Goal: Task Accomplishment & Management: Manage account settings

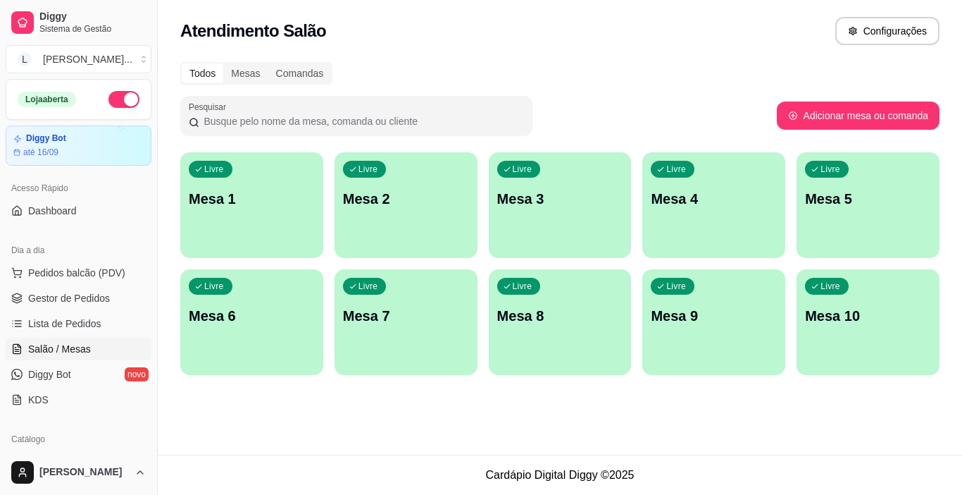
click at [399, 191] on p "Mesa 2" at bounding box center [406, 199] width 126 height 20
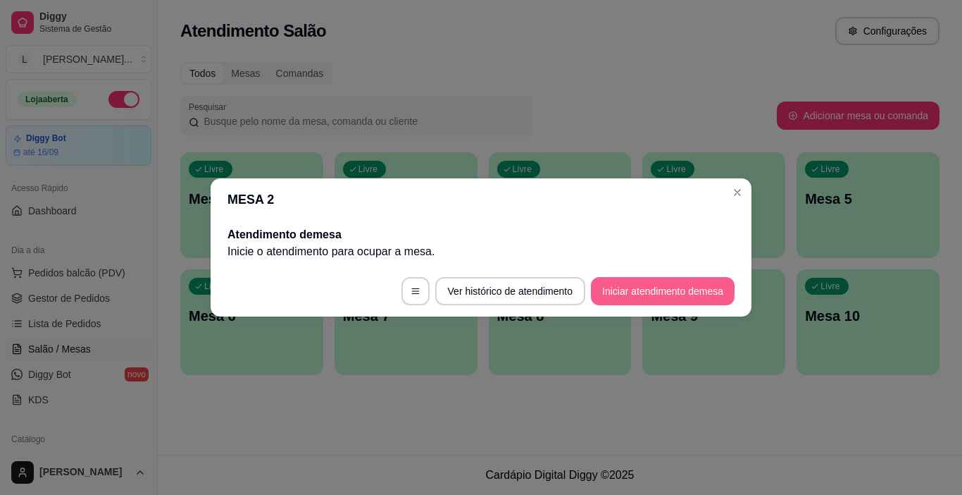
click at [654, 297] on button "Iniciar atendimento de mesa" at bounding box center [663, 291] width 144 height 28
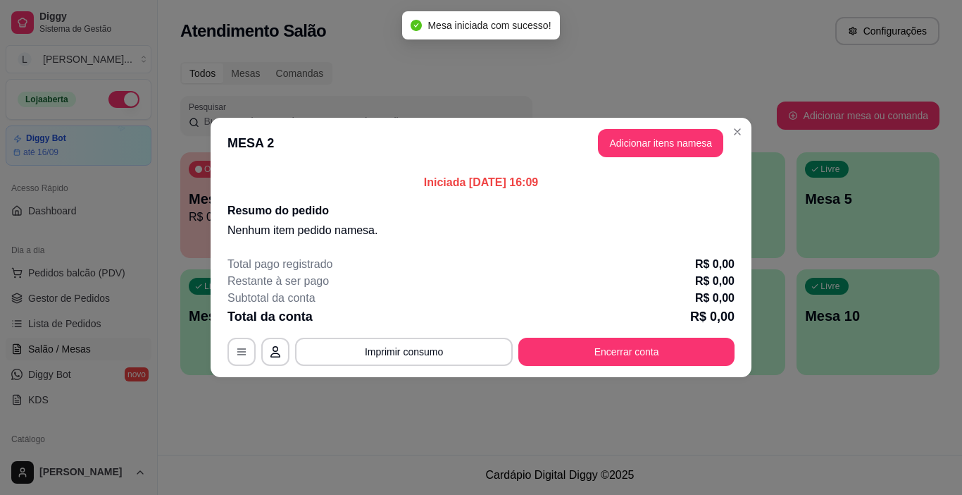
click at [677, 151] on button "Adicionar itens na mesa" at bounding box center [660, 143] width 125 height 28
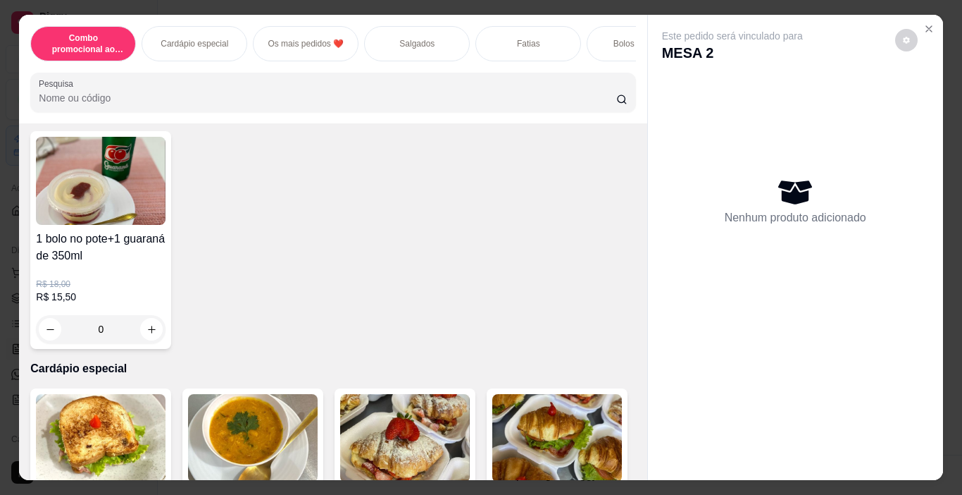
scroll to position [85, 0]
click at [418, 38] on p "Salgados" at bounding box center [416, 43] width 35 height 11
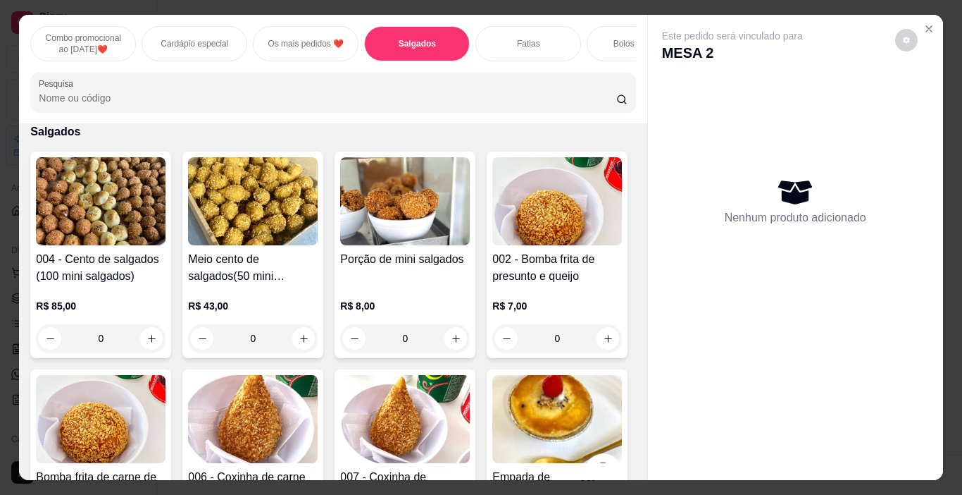
scroll to position [35, 0]
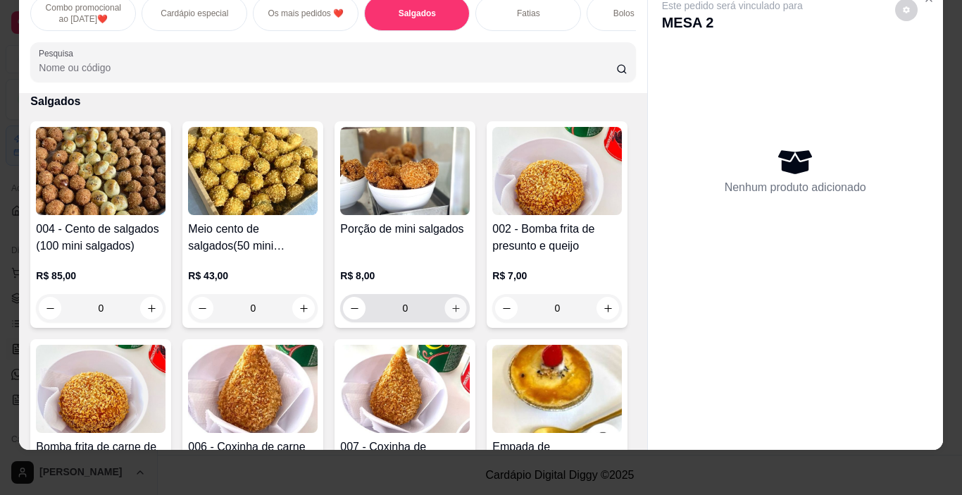
click at [451, 301] on button "increase-product-quantity" at bounding box center [456, 308] width 22 height 22
type input "1"
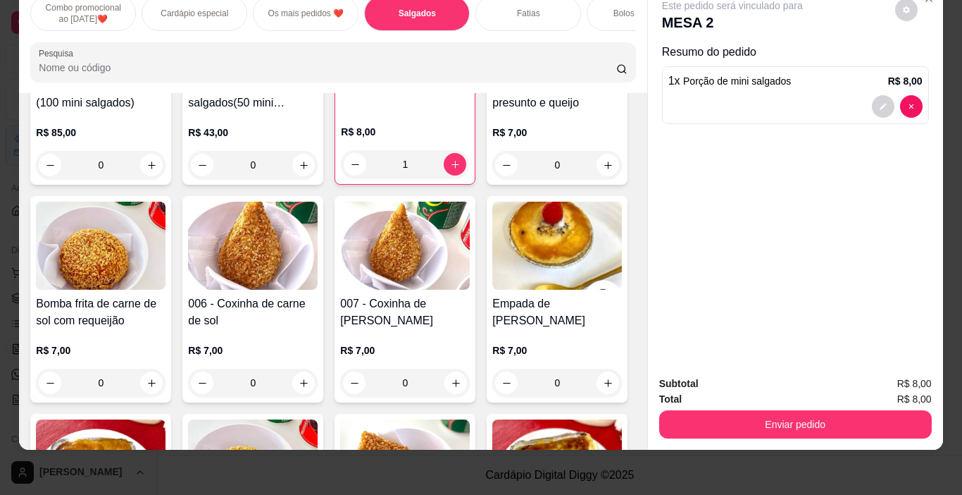
scroll to position [1165, 0]
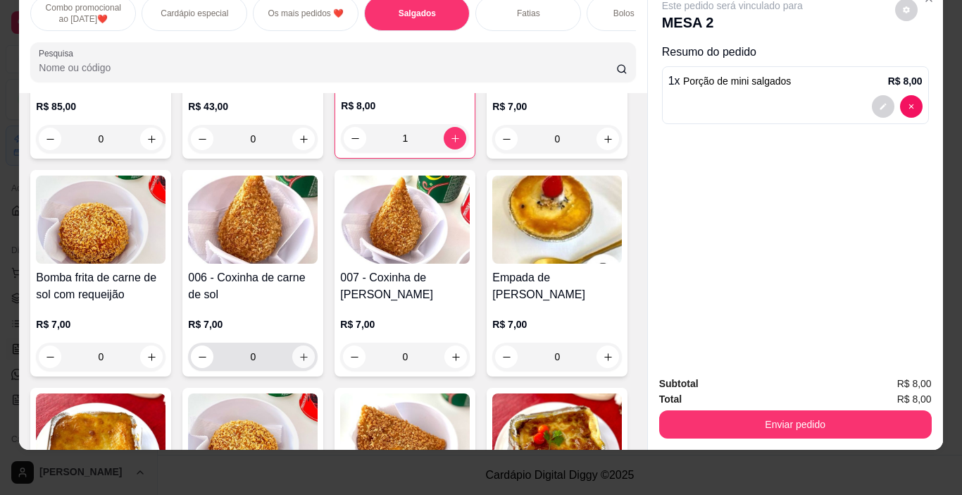
click at [309, 361] on icon "increase-product-quantity" at bounding box center [304, 357] width 11 height 11
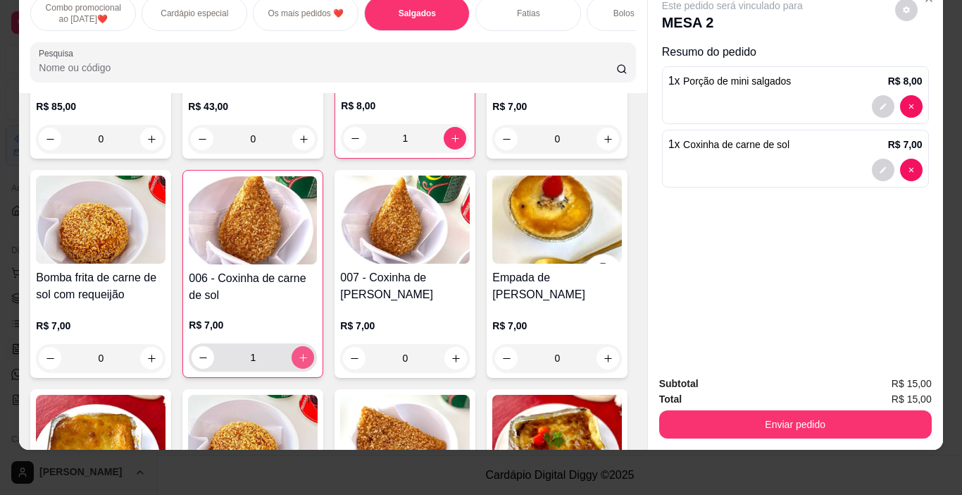
type input "1"
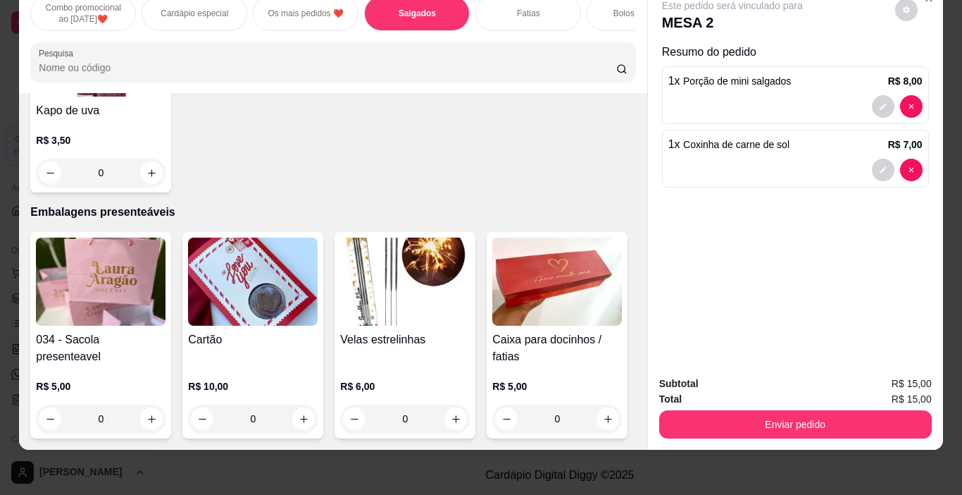
scroll to position [8415, 0]
type input "1"
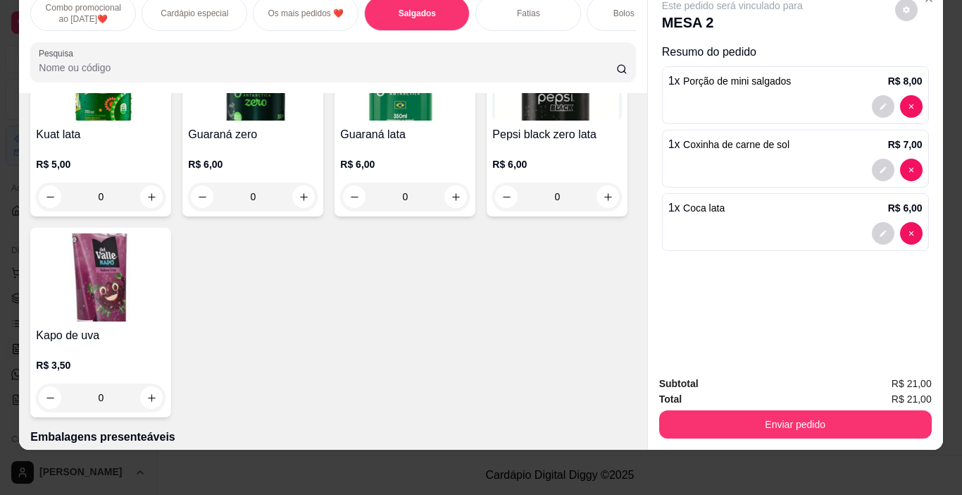
scroll to position [7570, 0]
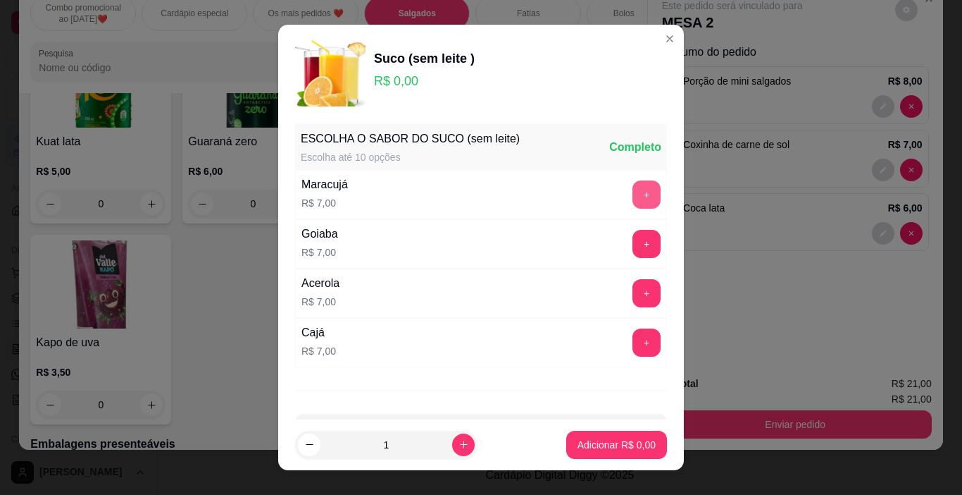
click at [633, 192] on button "+" at bounding box center [647, 194] width 28 height 28
click at [626, 440] on p "Adicionar R$ 7,00" at bounding box center [617, 444] width 78 height 14
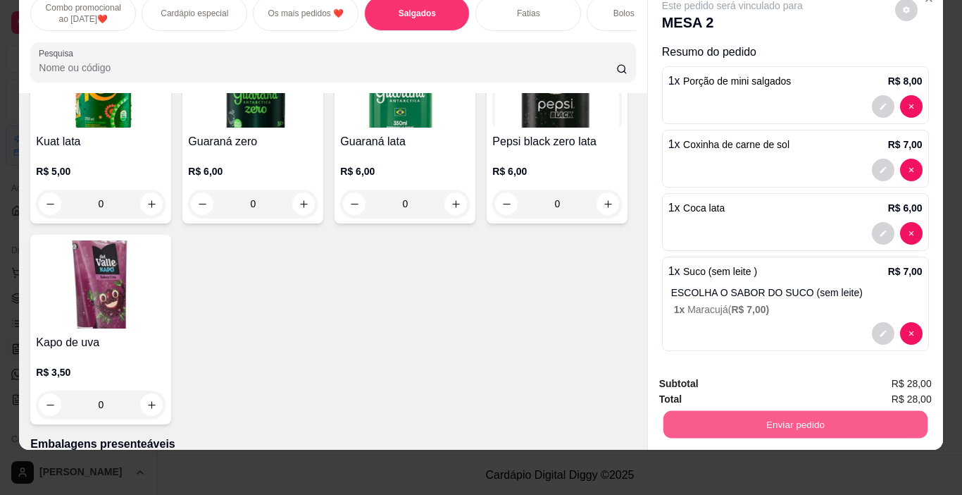
click at [786, 411] on button "Enviar pedido" at bounding box center [795, 424] width 264 height 27
click at [757, 377] on button "Não registrar e enviar pedido" at bounding box center [749, 379] width 142 height 26
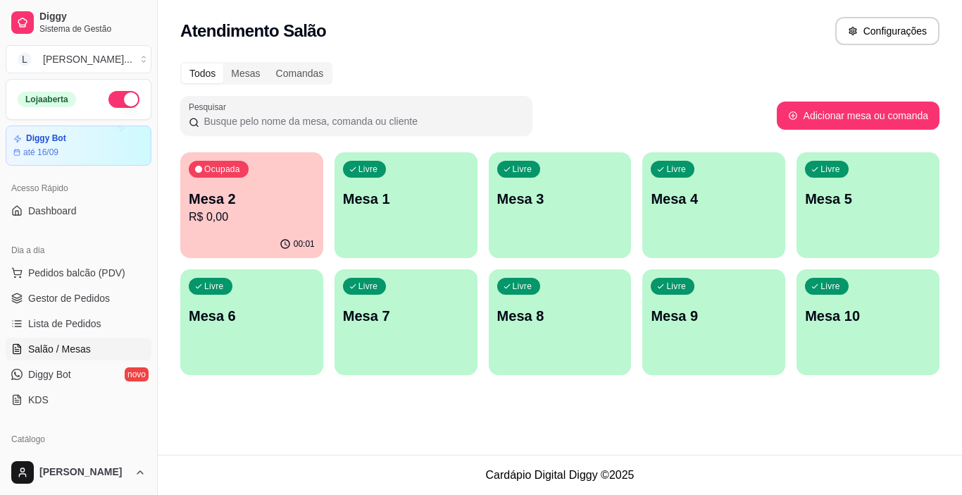
click at [539, 206] on p "Mesa 3" at bounding box center [560, 199] width 126 height 20
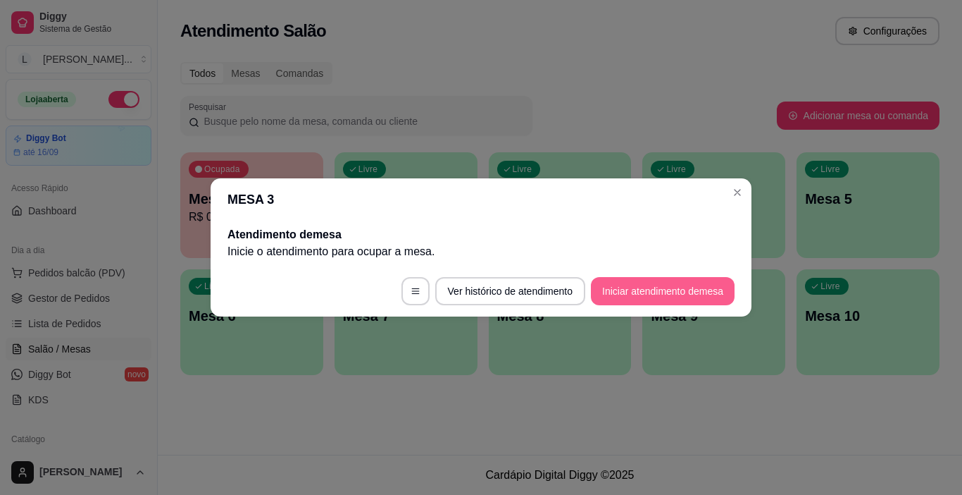
click at [682, 290] on button "Iniciar atendimento de mesa" at bounding box center [663, 291] width 144 height 28
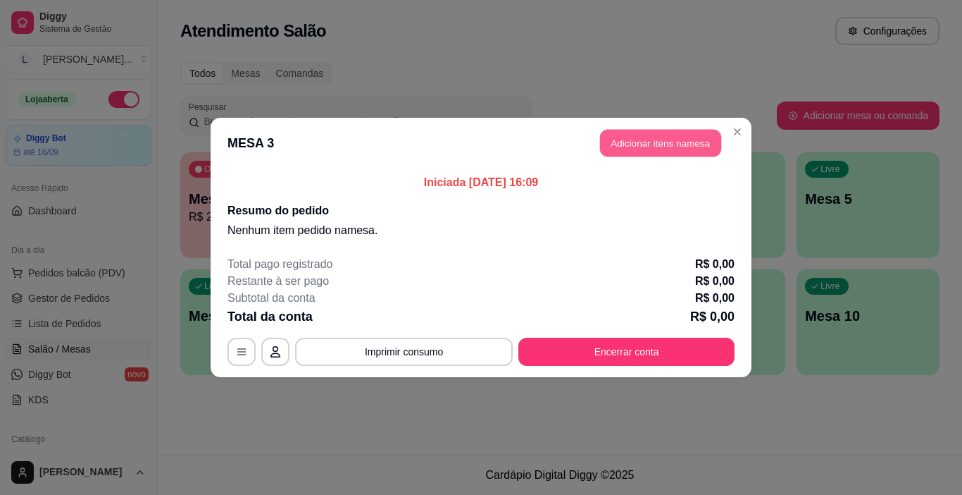
click at [664, 145] on button "Adicionar itens na mesa" at bounding box center [660, 143] width 121 height 27
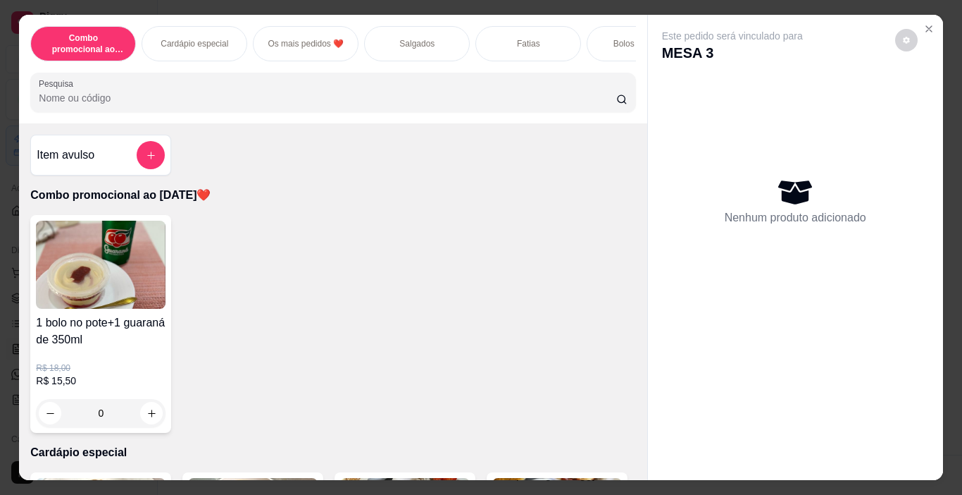
click at [201, 50] on div "Cardápio especial" at bounding box center [195, 43] width 106 height 35
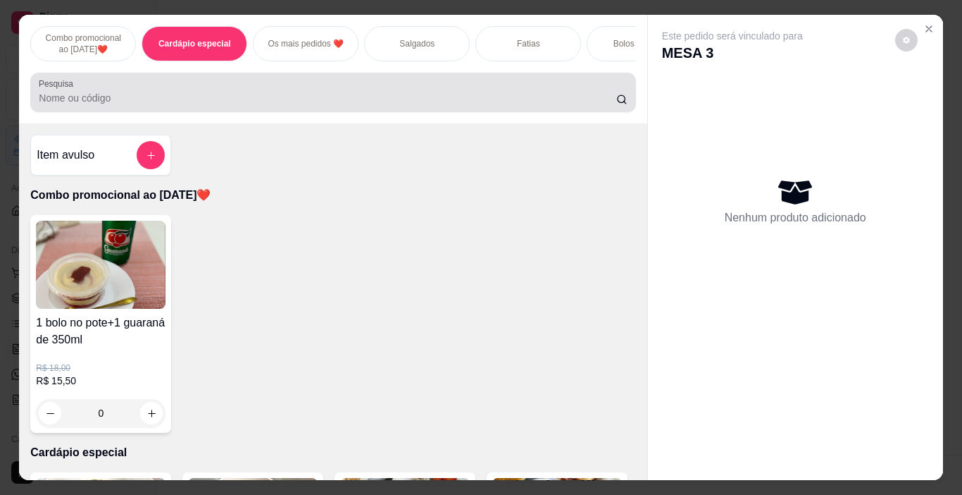
scroll to position [35, 0]
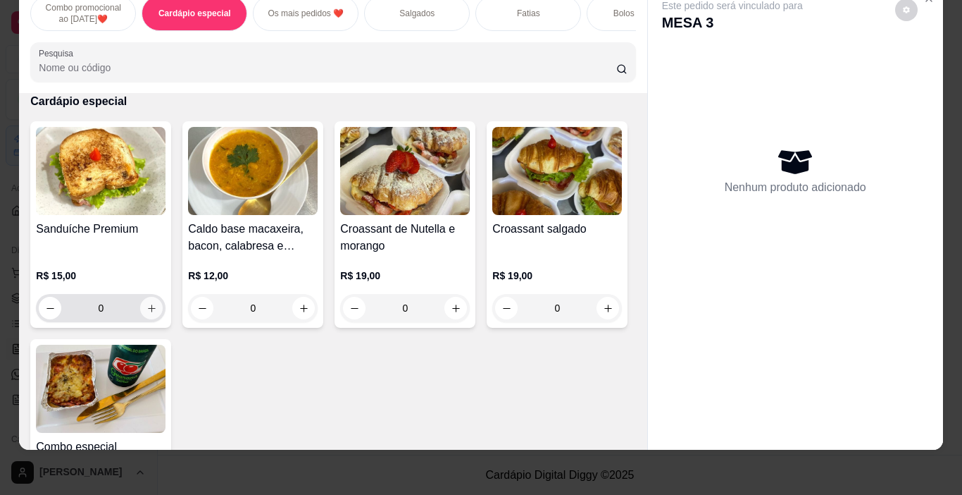
click at [149, 308] on icon "increase-product-quantity" at bounding box center [152, 308] width 11 height 11
type input "1"
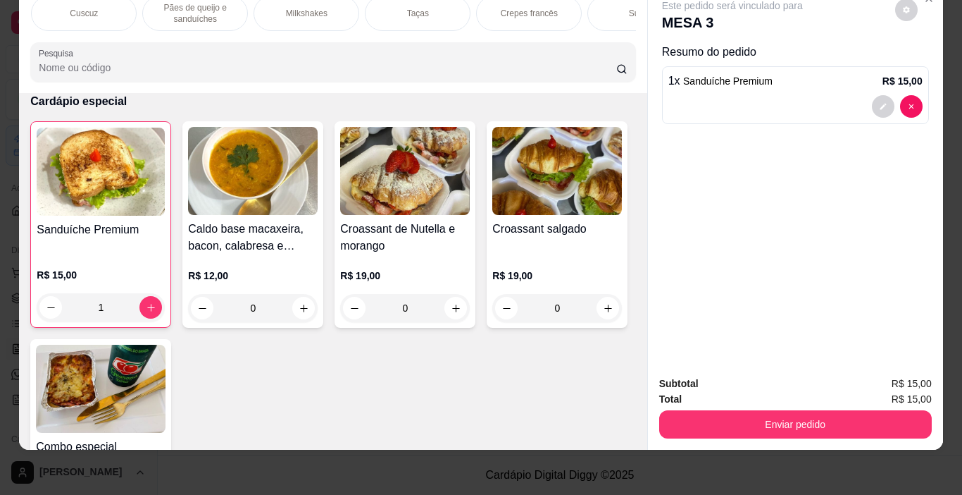
scroll to position [0, 1617]
click at [592, 8] on div "Sucos" at bounding box center [581, 13] width 106 height 35
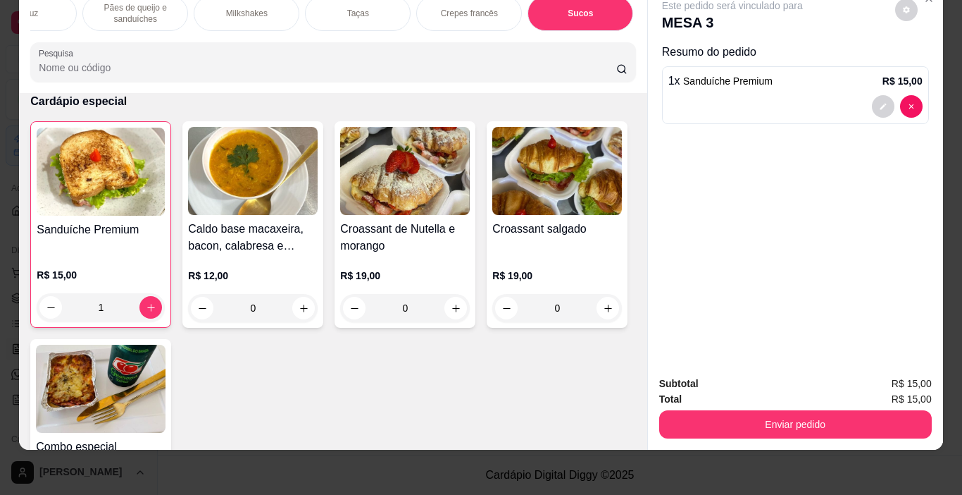
scroll to position [7624, 0]
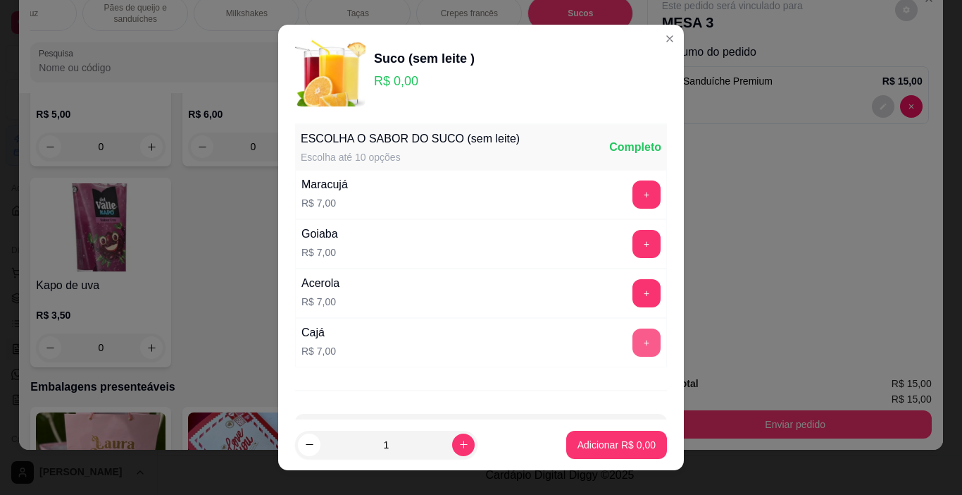
click at [633, 333] on button "+" at bounding box center [647, 342] width 28 height 28
click at [595, 439] on p "Adicionar R$ 7,00" at bounding box center [617, 444] width 78 height 14
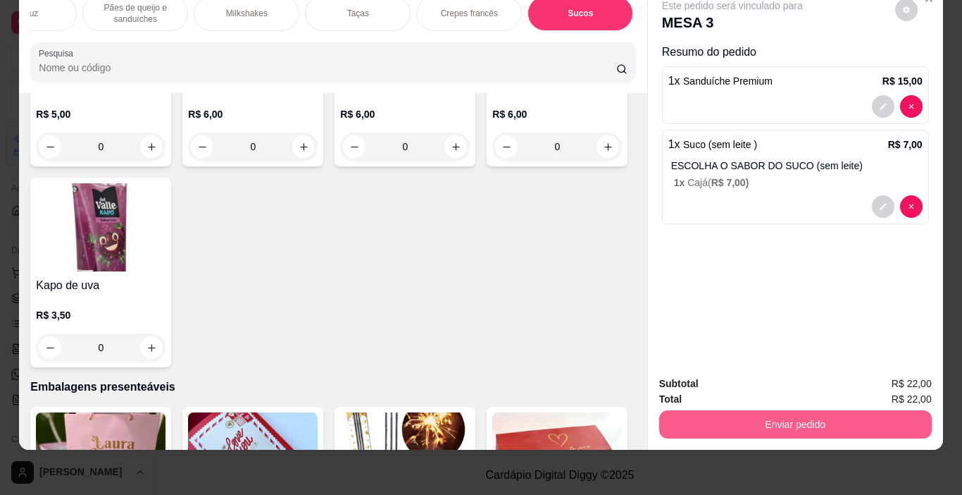
click at [779, 418] on button "Enviar pedido" at bounding box center [795, 424] width 273 height 28
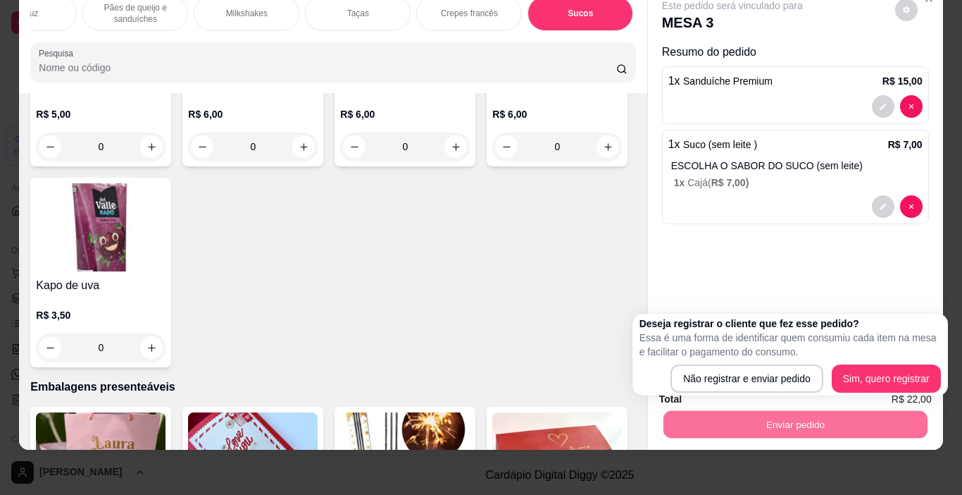
click at [693, 268] on div "Este pedido será vinculado para MESA 3 Resumo do pedido 1 x Sanduíche Premium R…" at bounding box center [795, 175] width 295 height 380
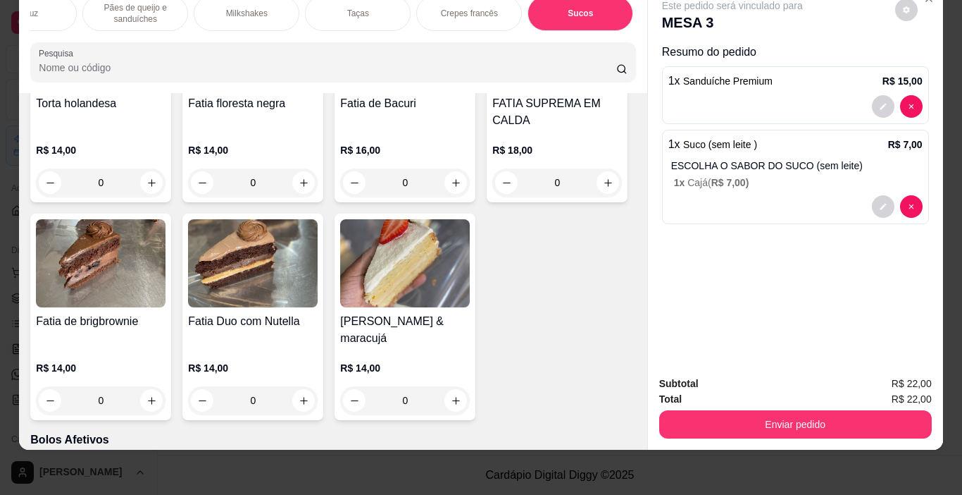
scroll to position [0, 0]
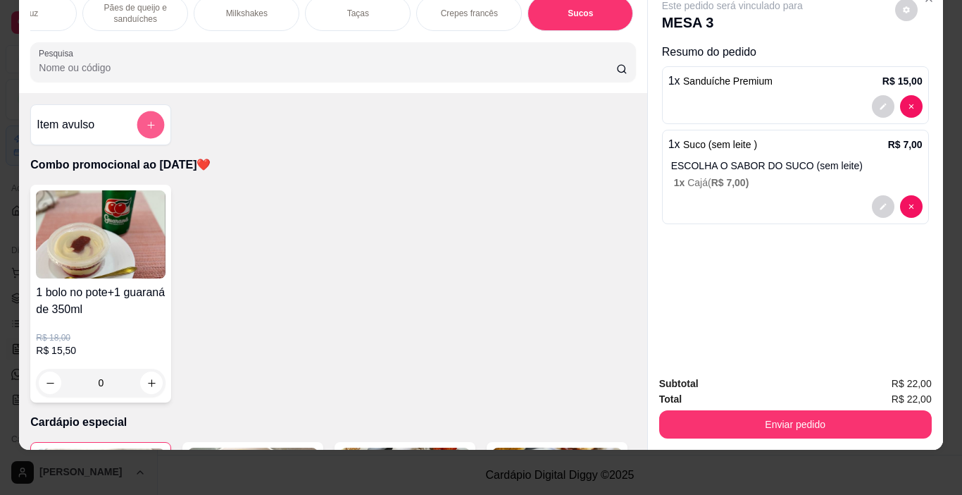
click at [139, 125] on button "add-separate-item" at bounding box center [150, 124] width 27 height 27
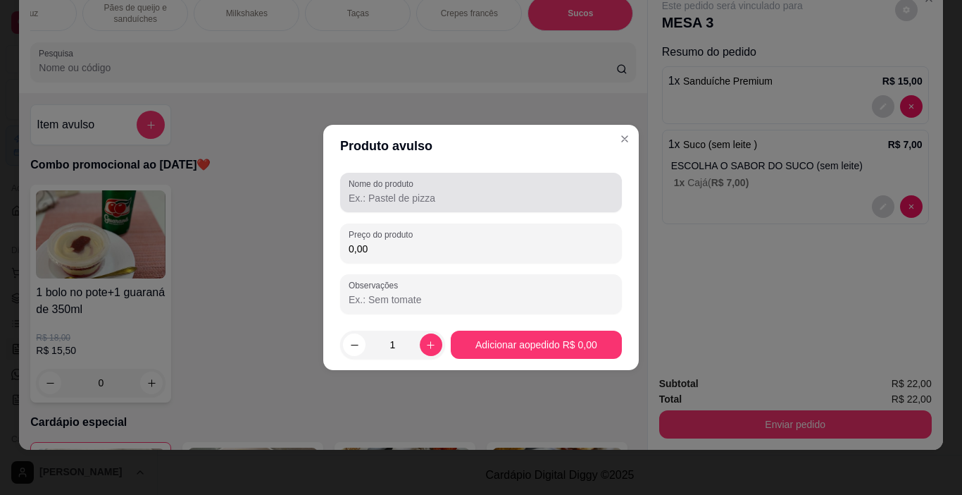
click at [384, 206] on div "Nome do produto" at bounding box center [481, 192] width 282 height 39
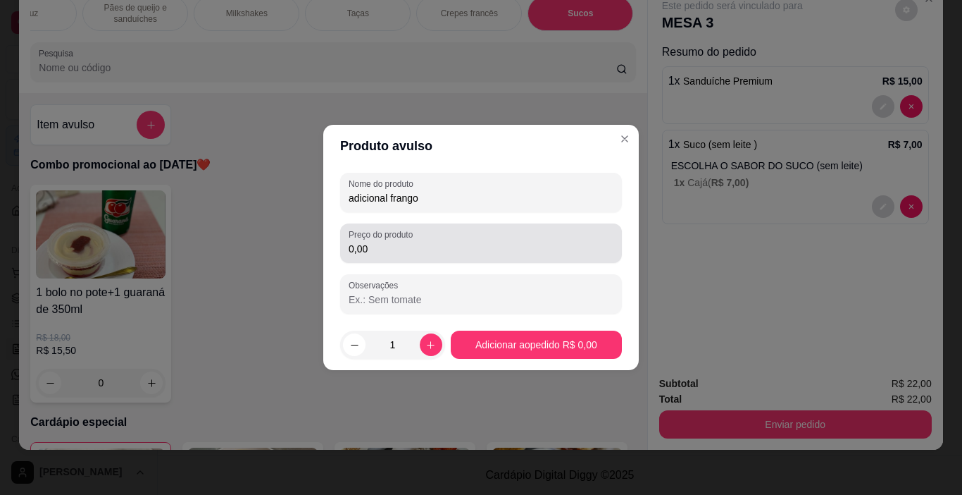
type input "adicional frango"
click at [432, 257] on div "Preço do produto 0,00" at bounding box center [481, 242] width 282 height 39
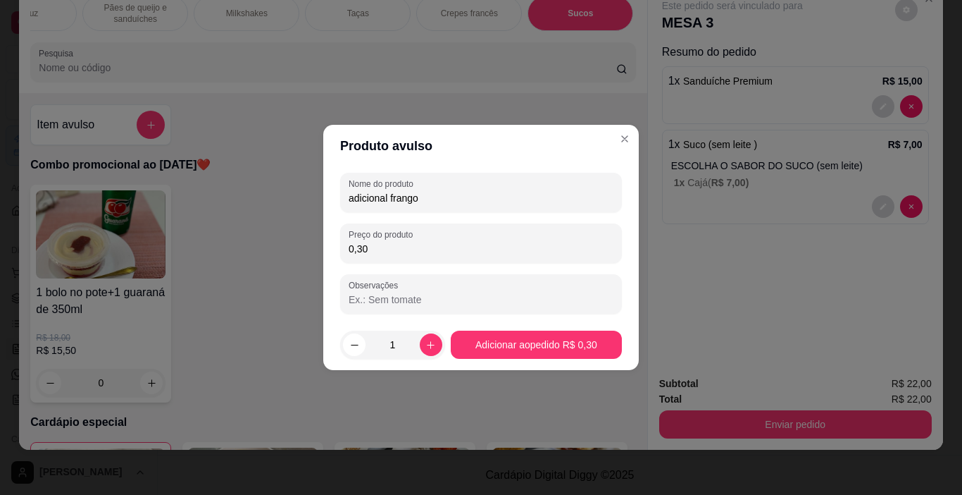
type input "3,00"
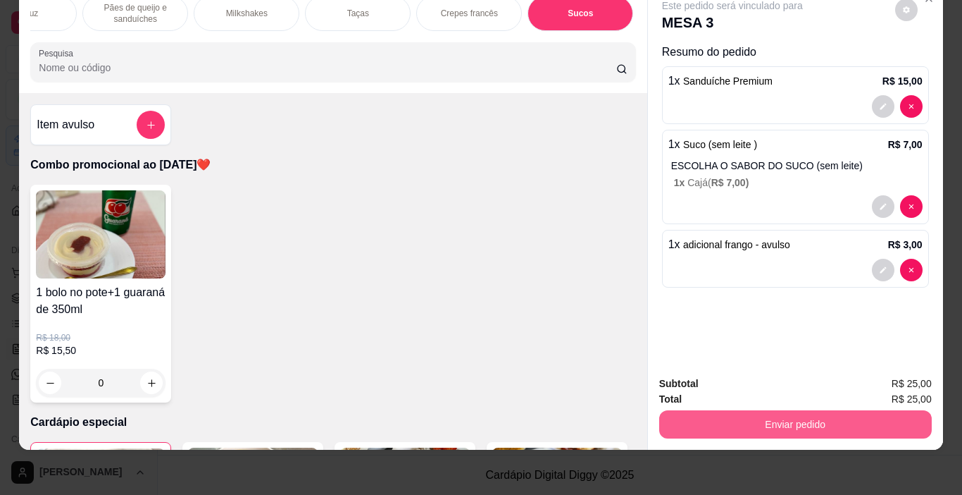
click at [744, 411] on button "Enviar pedido" at bounding box center [795, 424] width 273 height 28
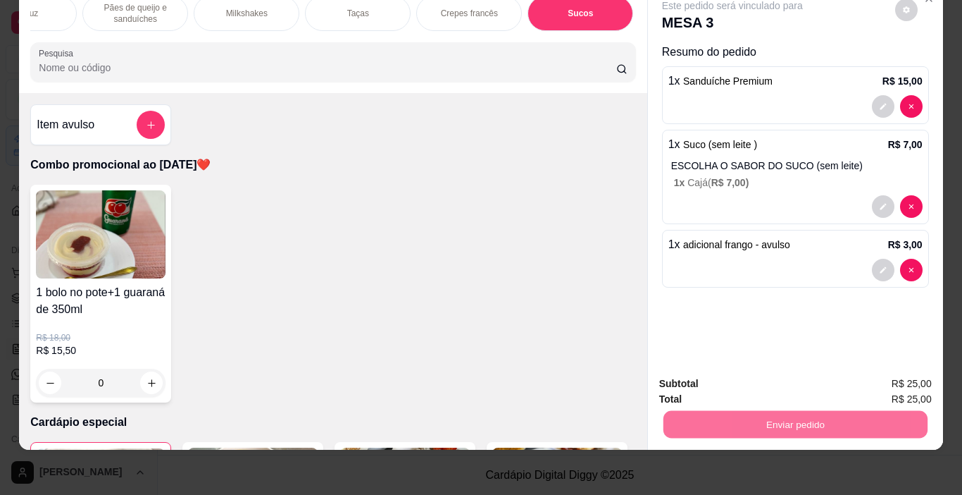
click at [759, 384] on button "Não registrar e enviar pedido" at bounding box center [749, 379] width 147 height 27
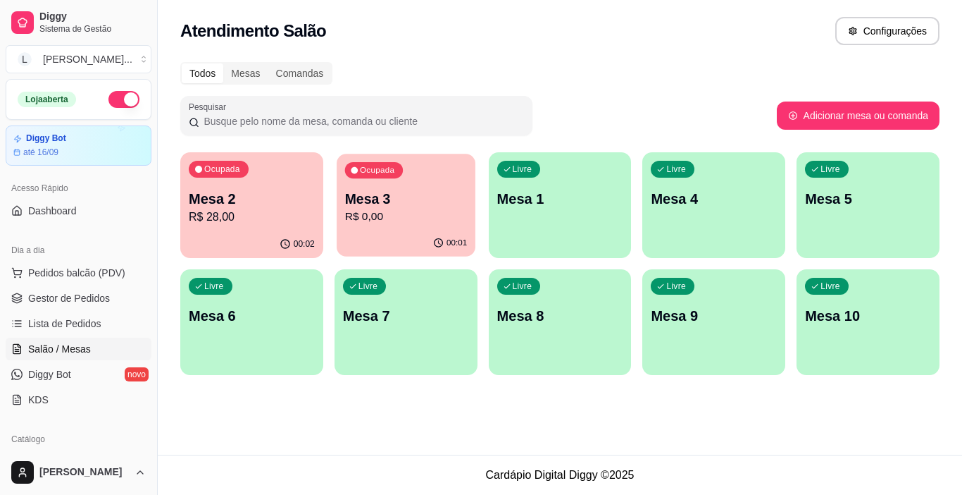
click at [409, 197] on p "Mesa 3" at bounding box center [405, 198] width 122 height 19
click at [94, 299] on span "Gestor de Pedidos" at bounding box center [69, 298] width 82 height 14
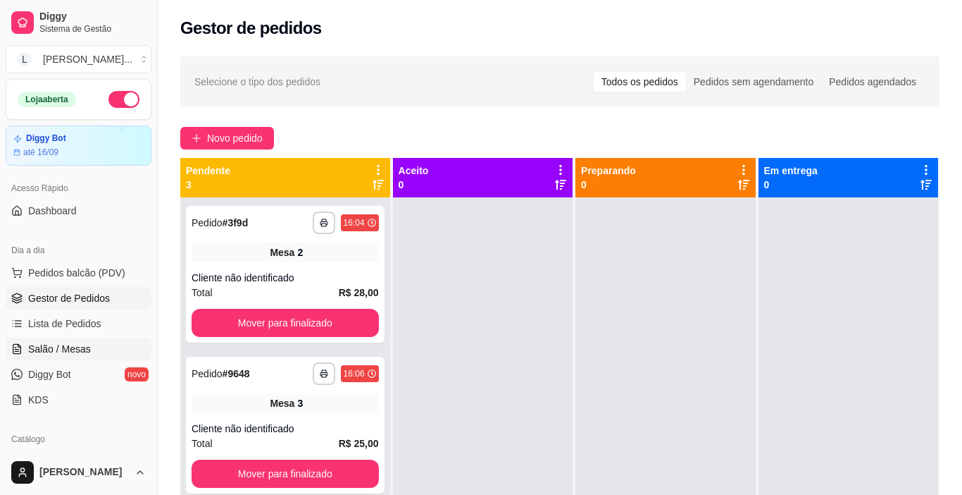
click at [91, 352] on link "Salão / Mesas" at bounding box center [79, 348] width 146 height 23
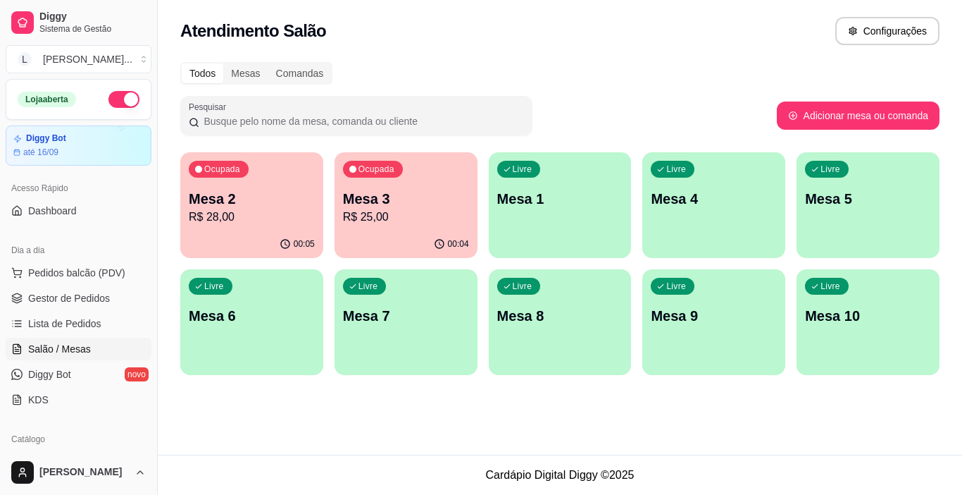
click at [404, 210] on p "R$ 25,00" at bounding box center [406, 217] width 126 height 17
click at [564, 225] on div "Livre Mesa 1" at bounding box center [560, 196] width 143 height 89
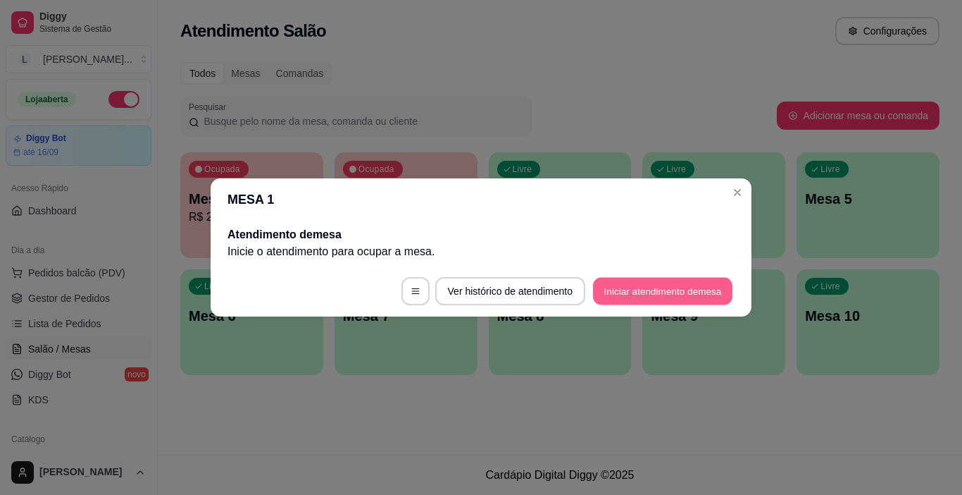
click at [597, 292] on button "Iniciar atendimento de mesa" at bounding box center [662, 291] width 139 height 27
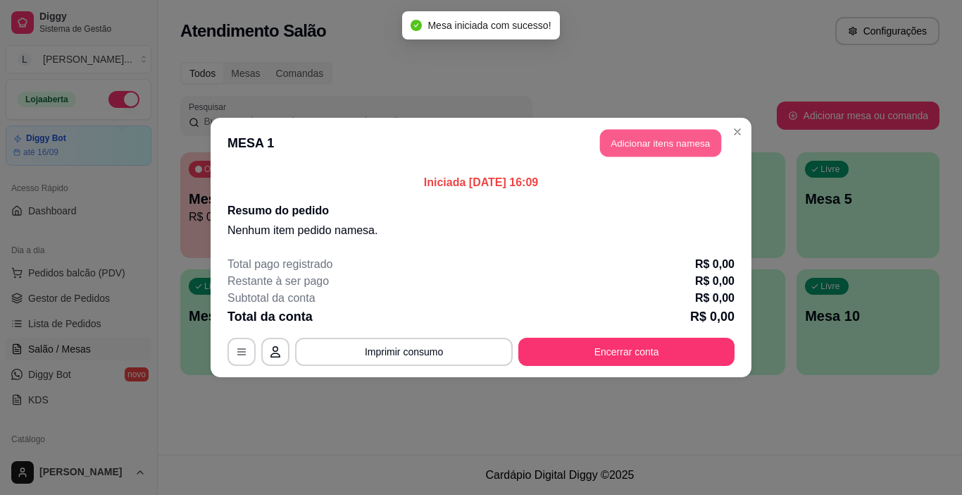
click at [657, 150] on button "Adicionar itens na mesa" at bounding box center [660, 143] width 121 height 27
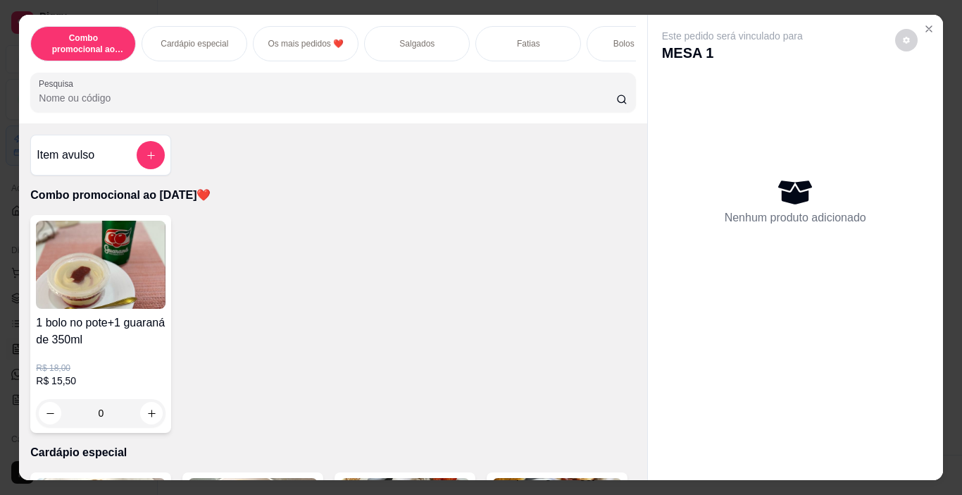
click at [400, 46] on div "Salgados" at bounding box center [417, 43] width 106 height 35
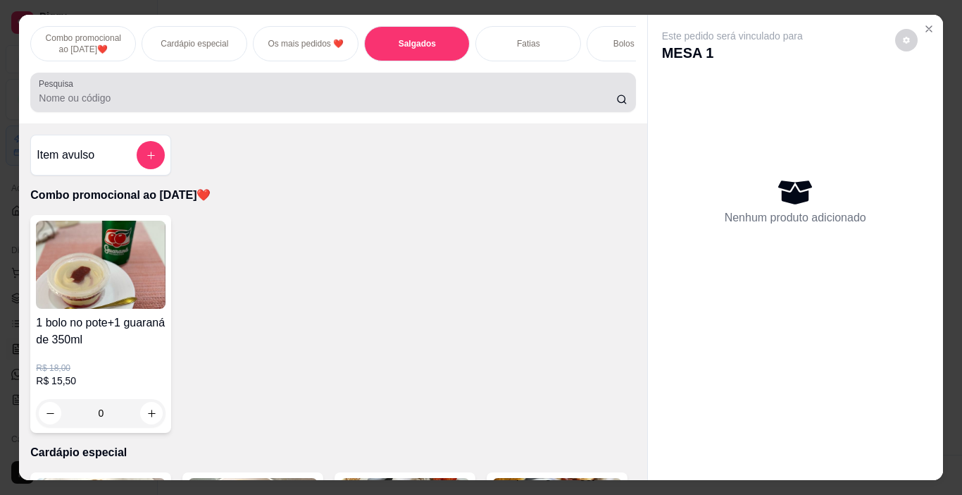
scroll to position [35, 0]
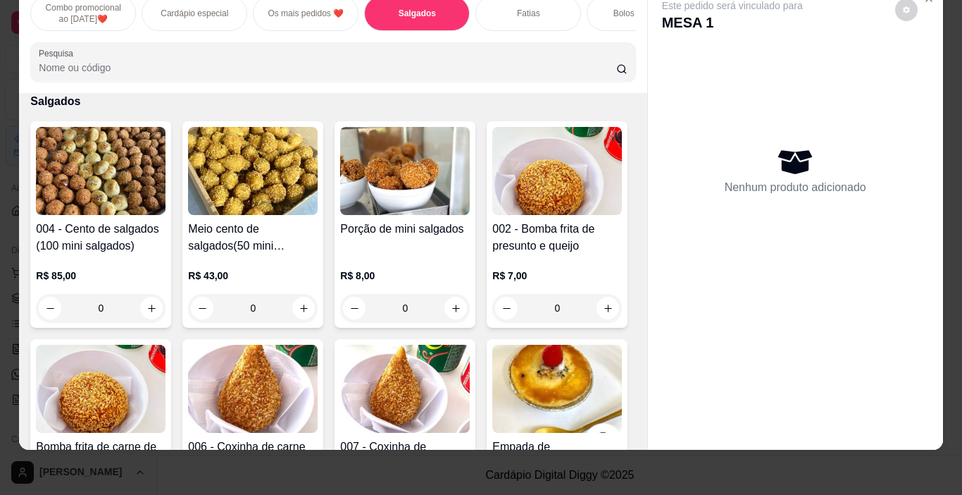
click at [647, 433] on div "Este pedido será vinculado para MESA 1 Nenhum produto adicionado" at bounding box center [795, 217] width 296 height 465
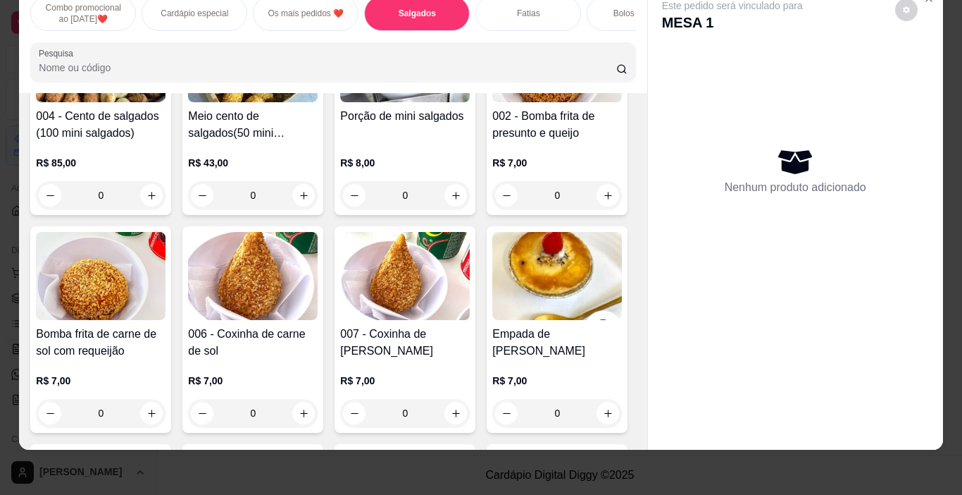
scroll to position [1165, 0]
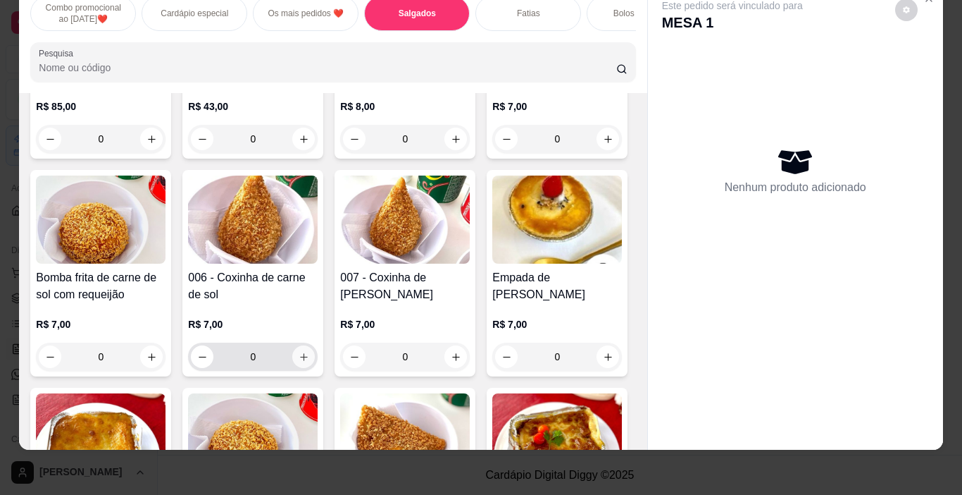
click at [309, 360] on icon "increase-product-quantity" at bounding box center [304, 357] width 11 height 11
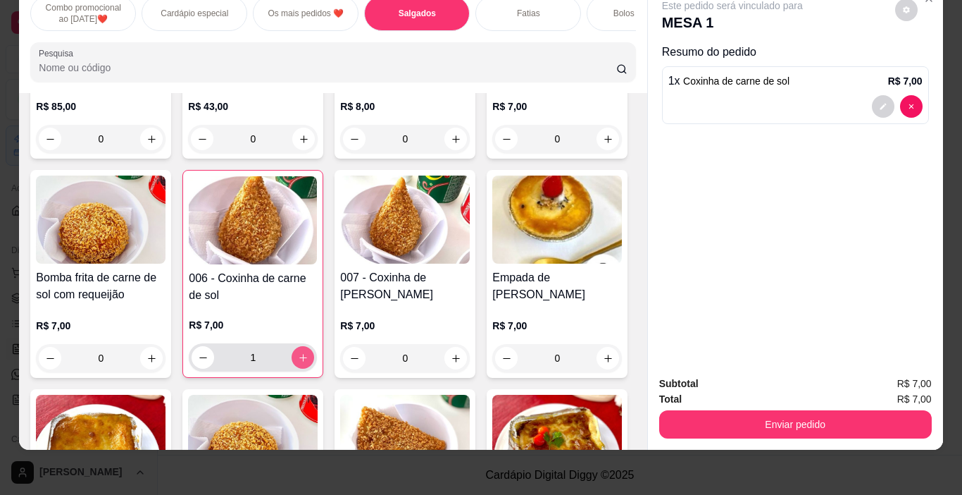
type input "1"
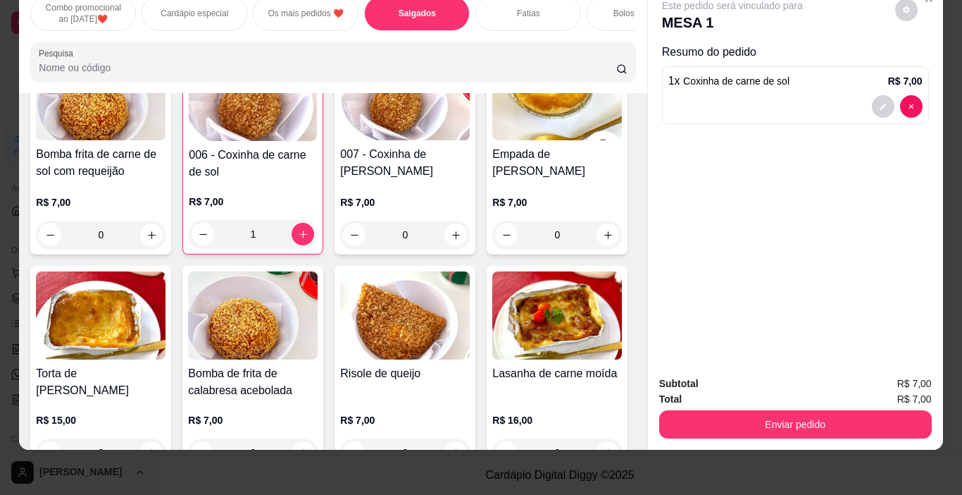
scroll to position [1334, 0]
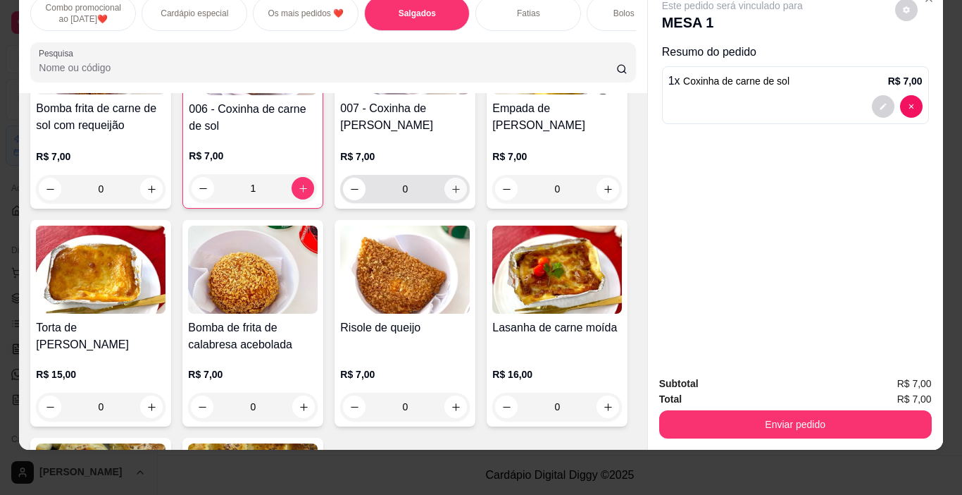
click at [451, 194] on icon "increase-product-quantity" at bounding box center [456, 189] width 11 height 11
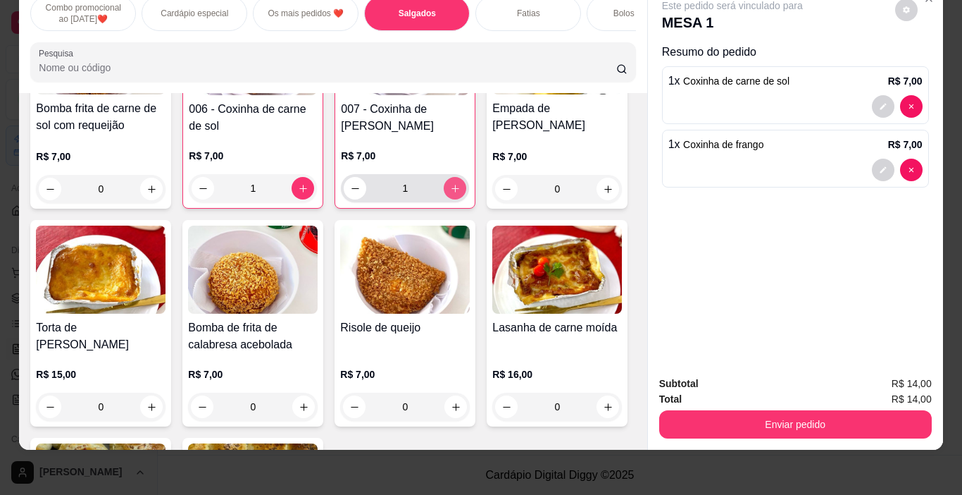
type input "1"
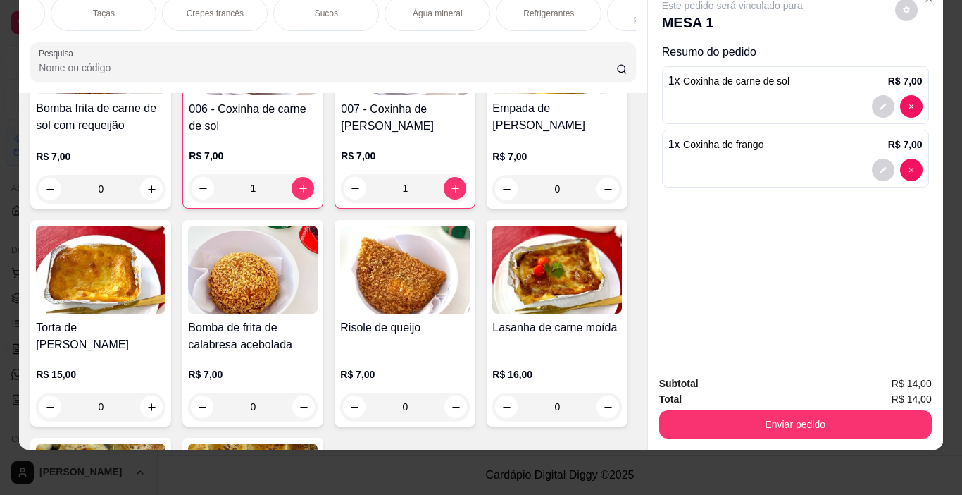
scroll to position [0, 1915]
click at [506, 11] on div "Refrigerantes" at bounding box center [505, 13] width 106 height 35
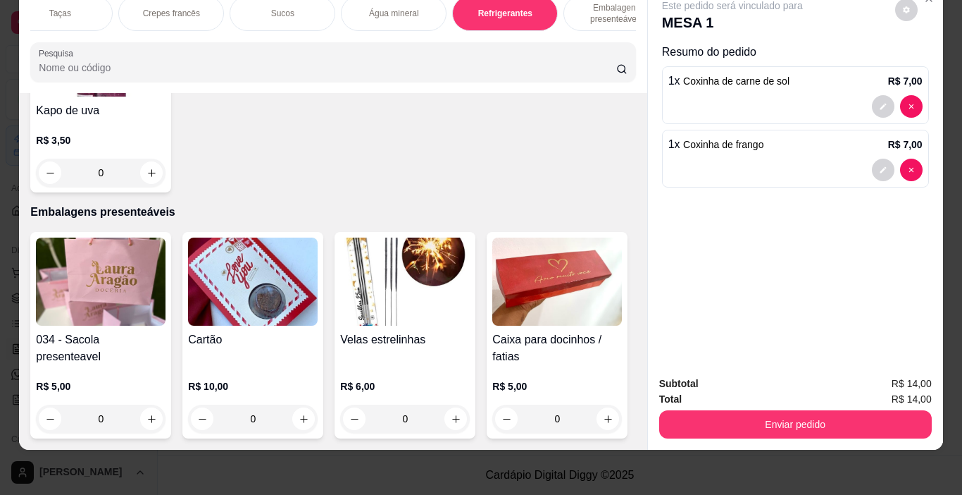
scroll to position [8169, 0]
type input "1"
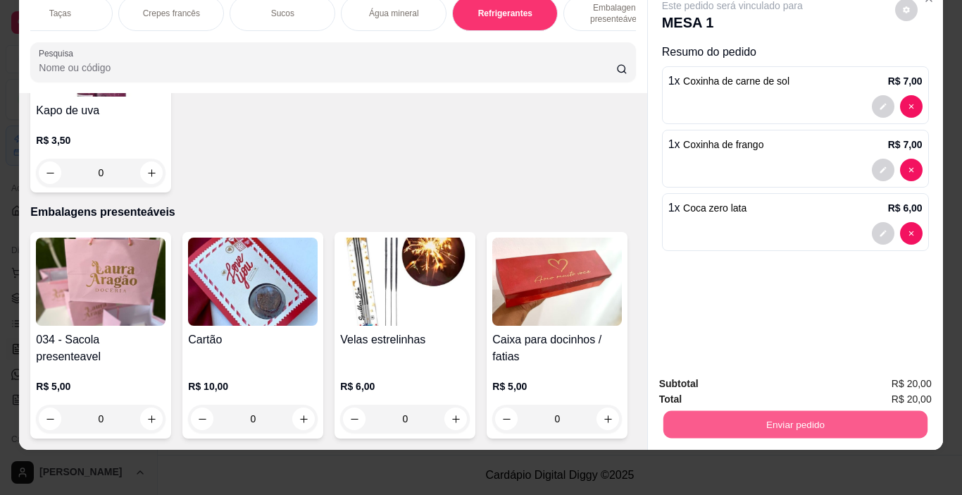
click at [721, 411] on button "Enviar pedido" at bounding box center [795, 424] width 264 height 27
click at [714, 380] on button "Não registrar e enviar pedido" at bounding box center [749, 379] width 147 height 27
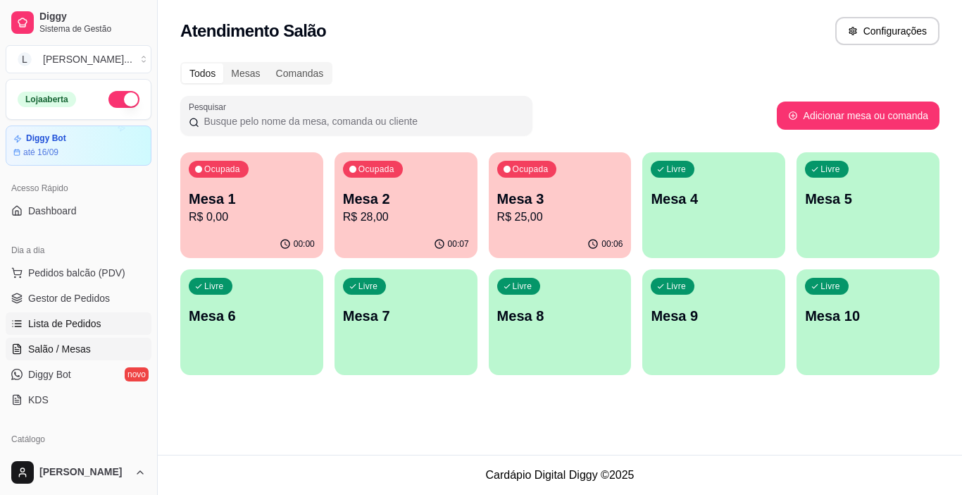
click at [71, 326] on span "Lista de Pedidos" at bounding box center [64, 323] width 73 height 14
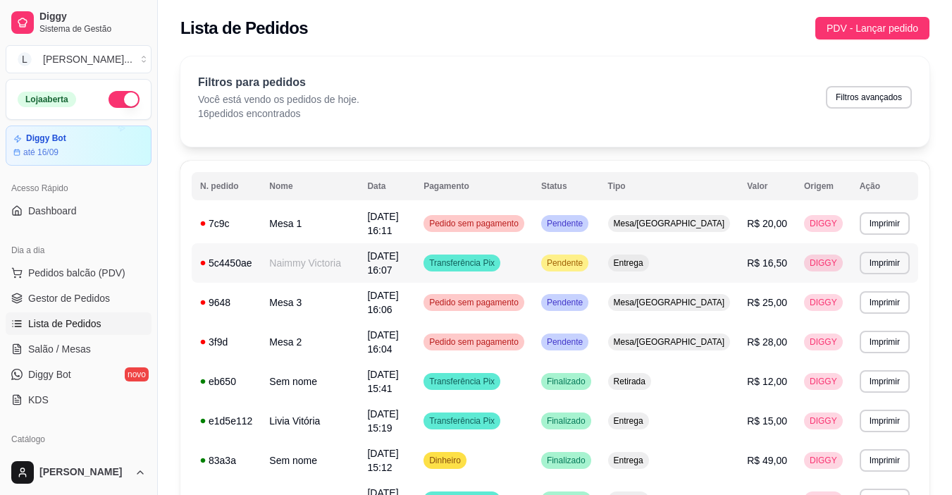
click at [533, 254] on td "Transferência Pix" at bounding box center [474, 262] width 118 height 39
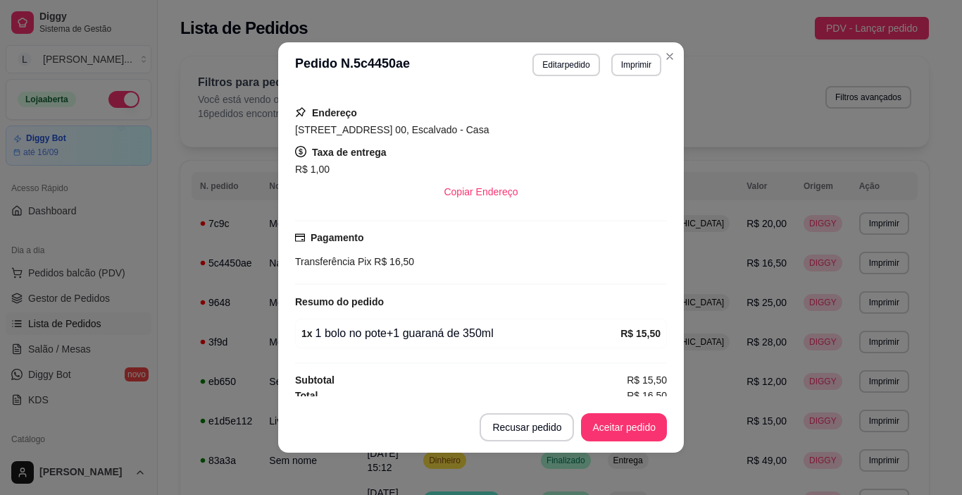
scroll to position [243, 0]
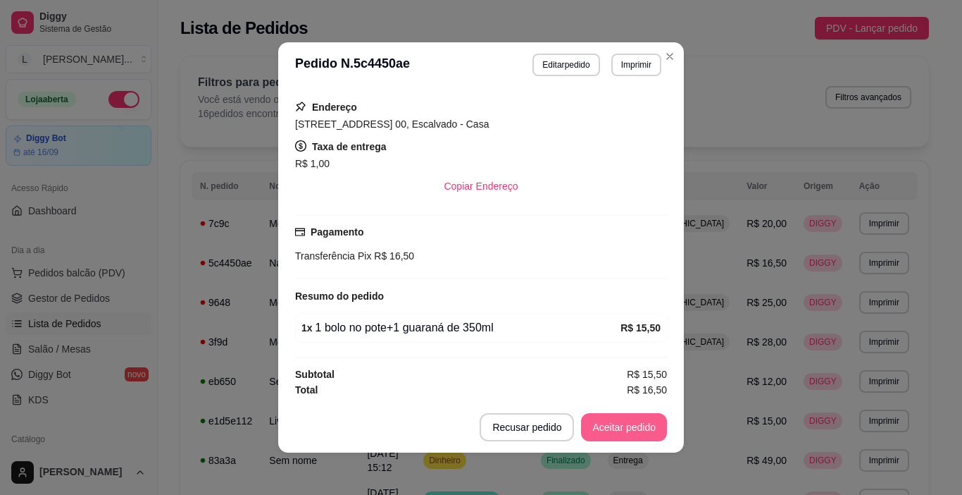
click at [617, 421] on button "Aceitar pedido" at bounding box center [624, 427] width 86 height 28
click at [611, 429] on button "Mover para preparo" at bounding box center [612, 427] width 109 height 28
click at [629, 68] on button "Imprimir" at bounding box center [636, 65] width 50 height 23
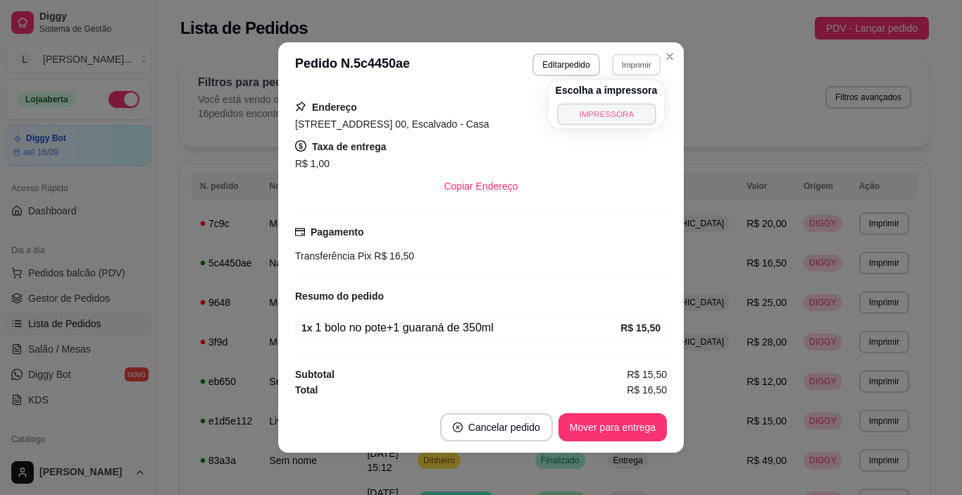
click at [604, 115] on button "IMPRESSORA" at bounding box center [606, 114] width 99 height 22
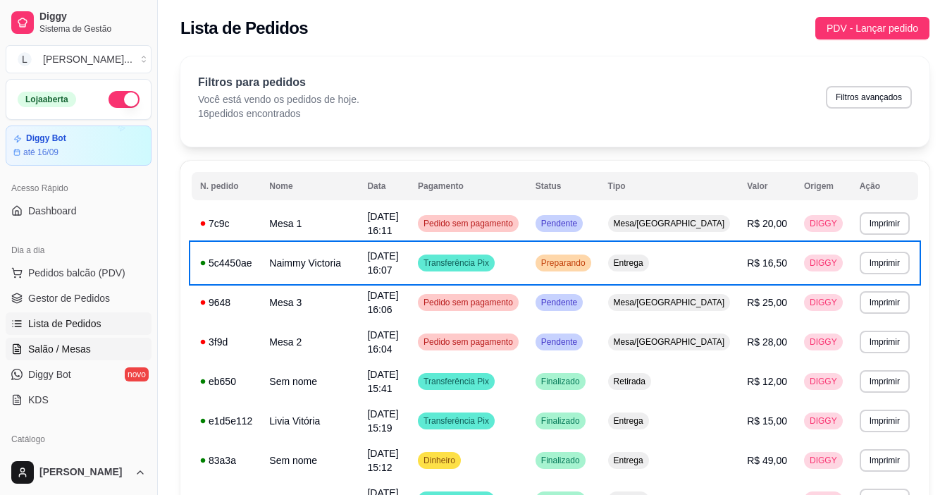
click at [68, 354] on span "Salão / Mesas" at bounding box center [59, 349] width 63 height 14
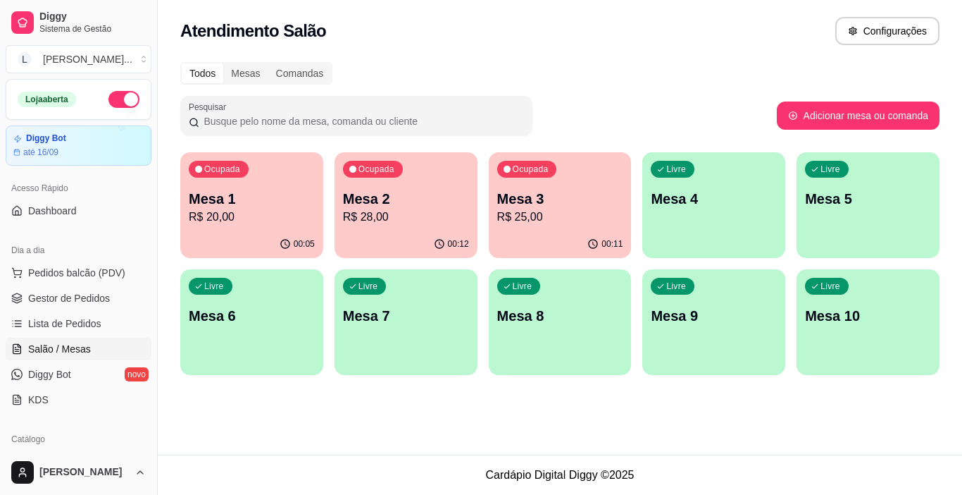
click at [390, 205] on p "Mesa 2" at bounding box center [406, 199] width 126 height 20
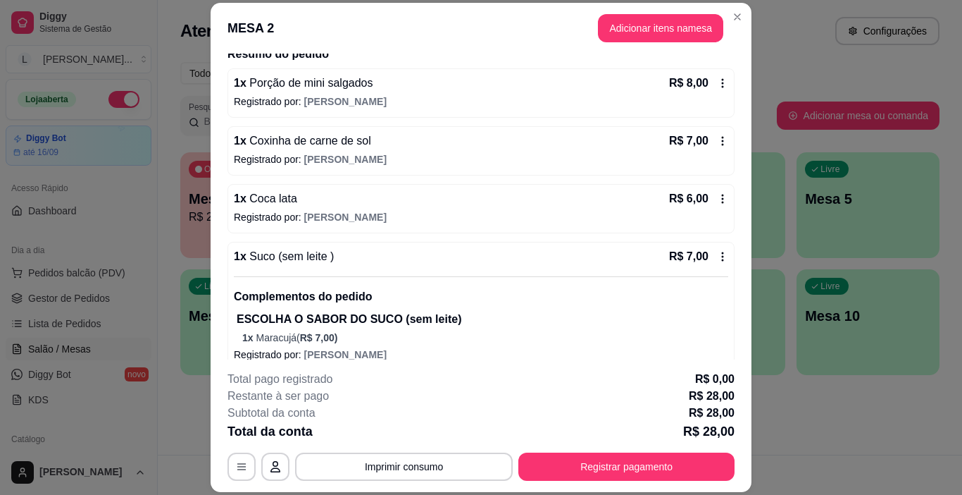
scroll to position [135, 0]
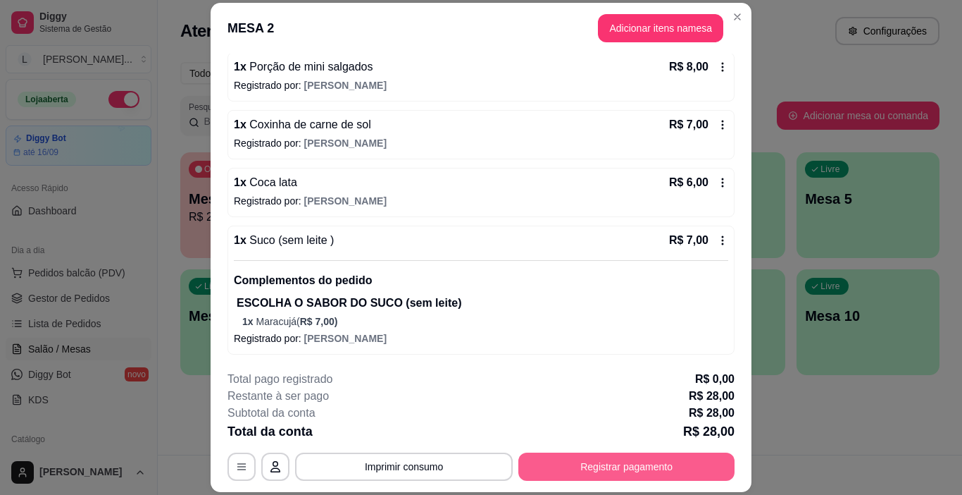
click at [613, 475] on button "Registrar pagamento" at bounding box center [626, 466] width 216 height 28
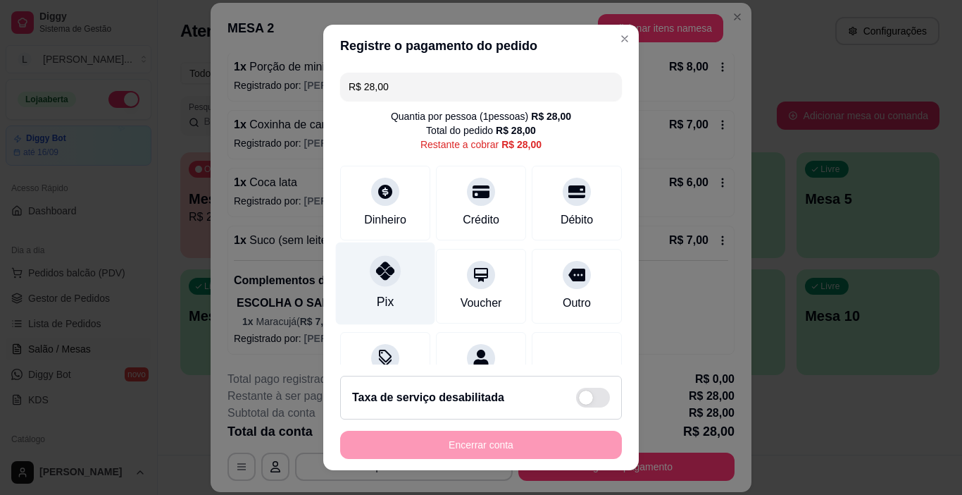
click at [377, 282] on div at bounding box center [385, 271] width 31 height 31
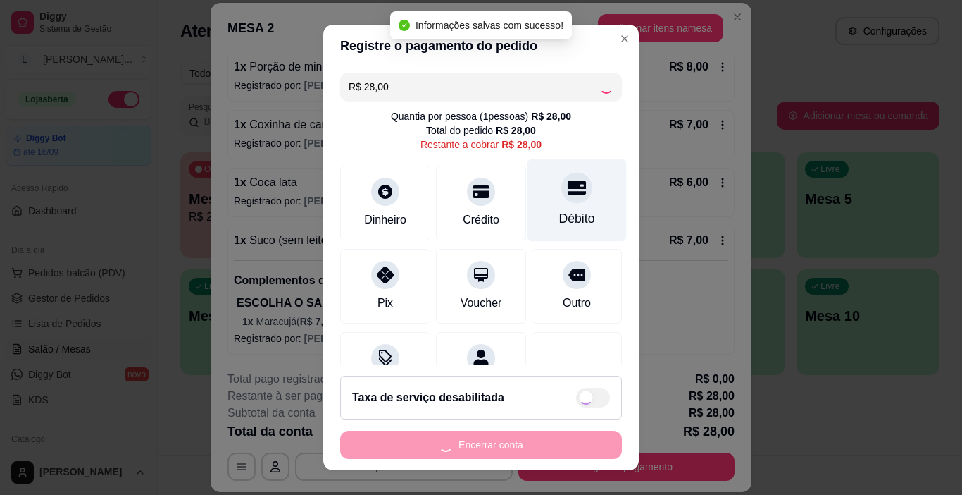
type input "R$ 0,00"
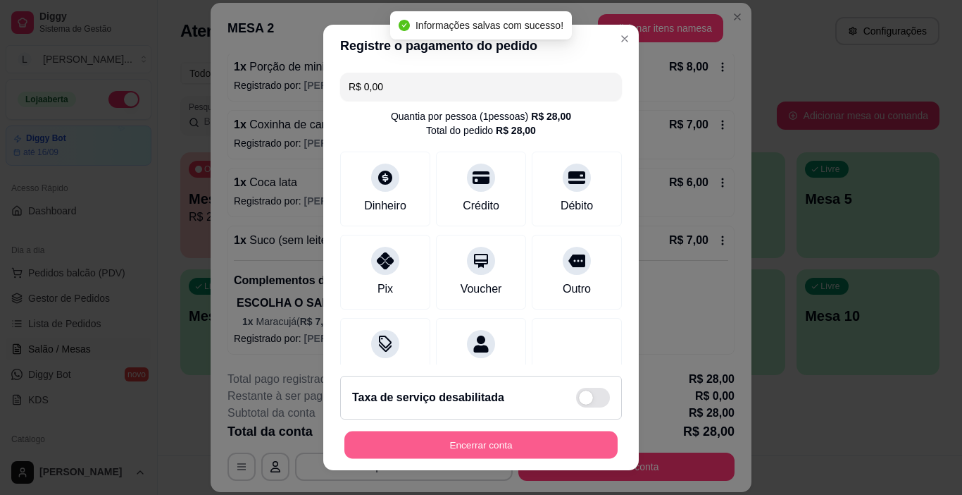
click at [511, 445] on button "Encerrar conta" at bounding box center [480, 444] width 273 height 27
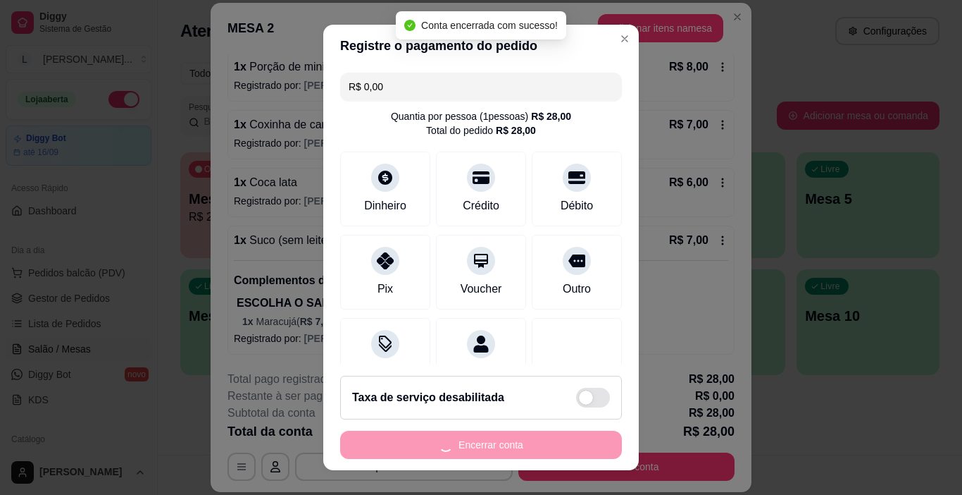
scroll to position [0, 0]
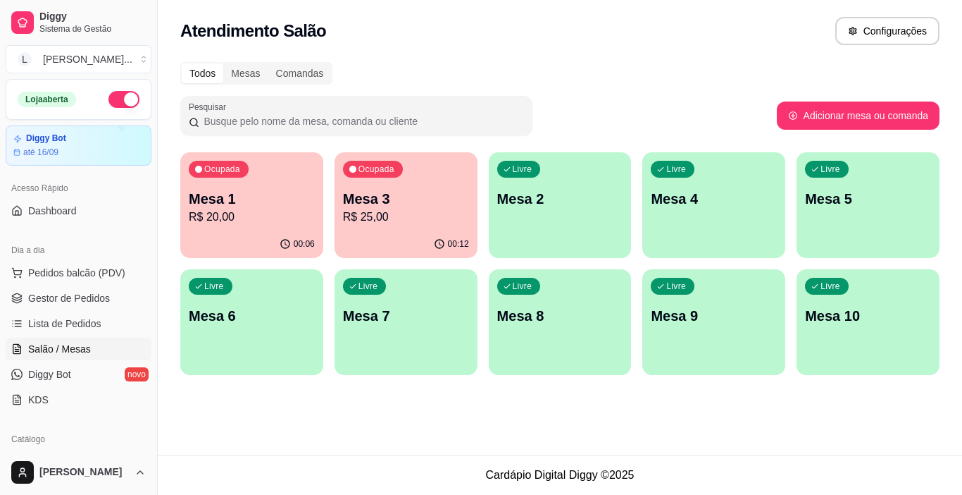
click at [375, 206] on p "Mesa 3" at bounding box center [406, 199] width 126 height 20
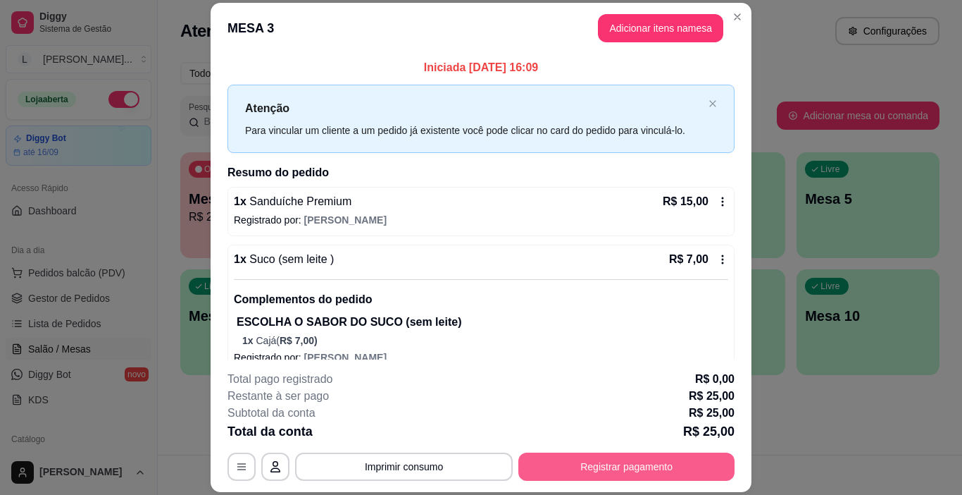
click at [622, 475] on button "Registrar pagamento" at bounding box center [626, 466] width 216 height 28
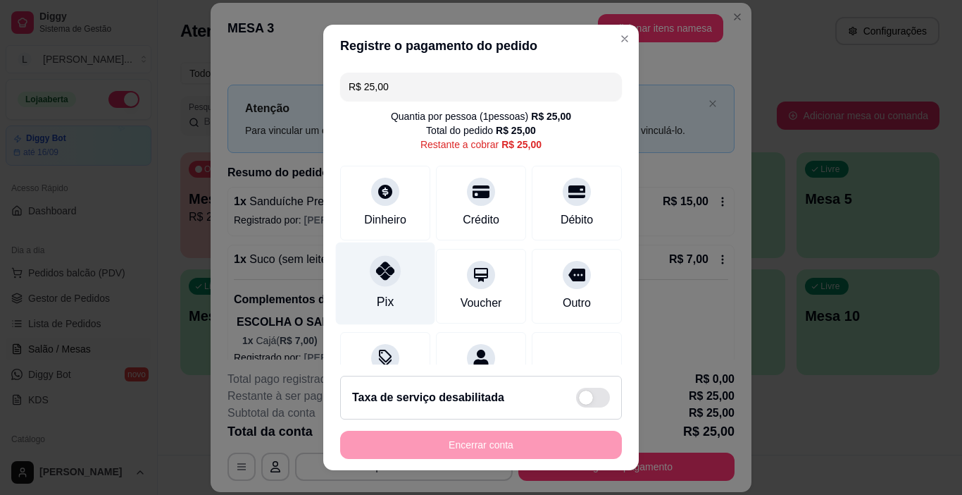
click at [369, 287] on div "Pix" at bounding box center [385, 283] width 99 height 82
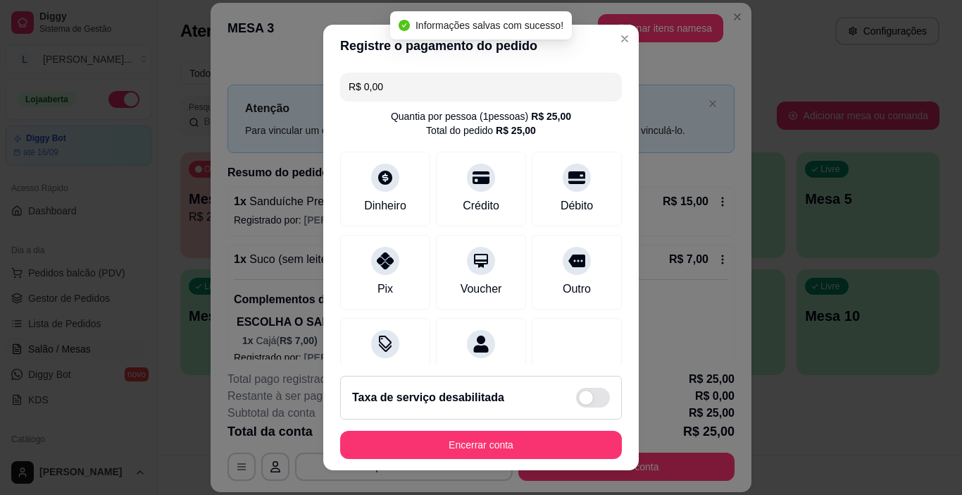
type input "R$ 0,00"
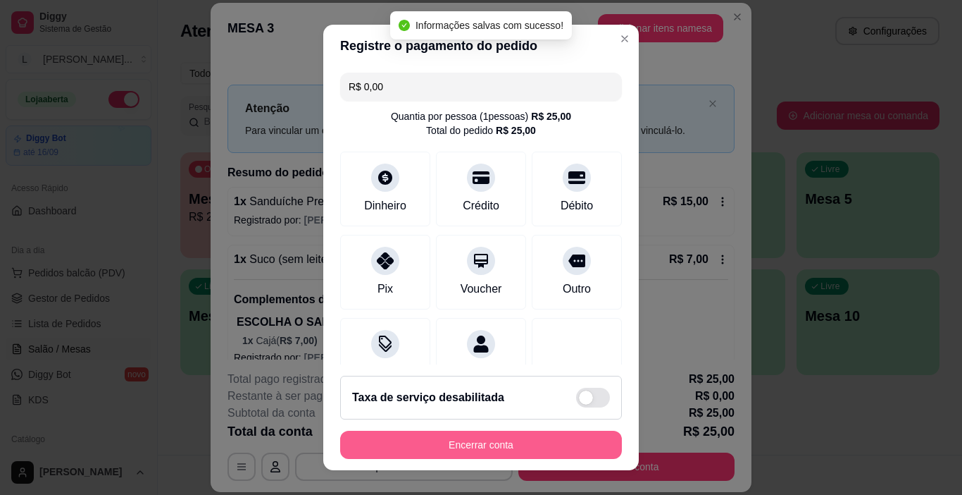
click at [471, 441] on button "Encerrar conta" at bounding box center [481, 444] width 282 height 28
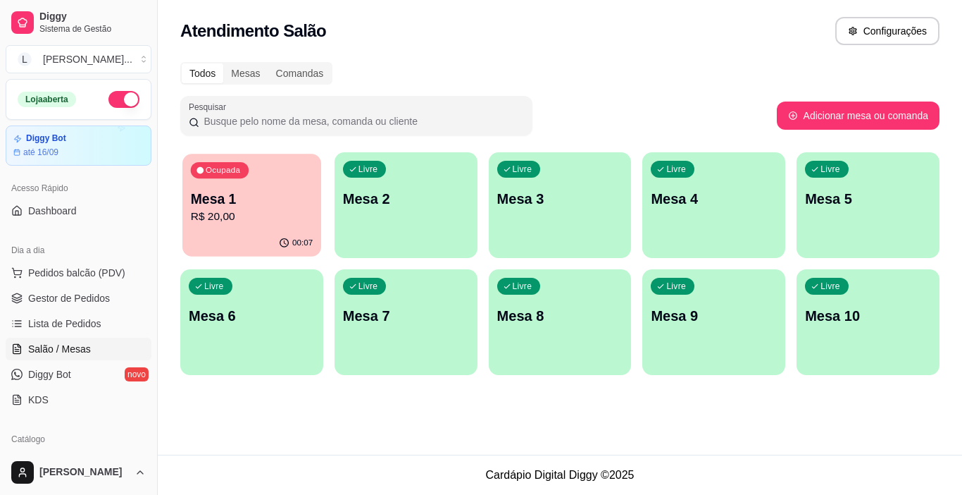
click at [216, 202] on p "Mesa 1" at bounding box center [252, 198] width 122 height 19
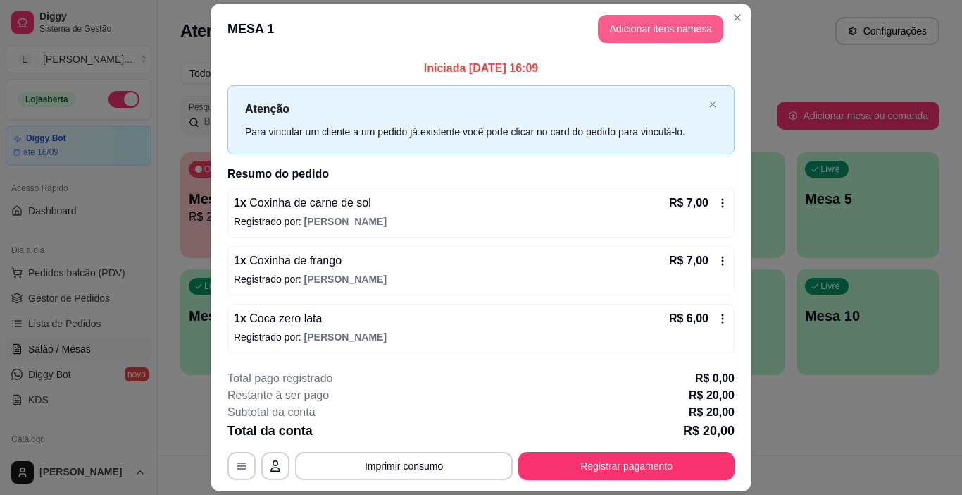
click at [679, 39] on button "Adicionar itens na mesa" at bounding box center [660, 29] width 125 height 28
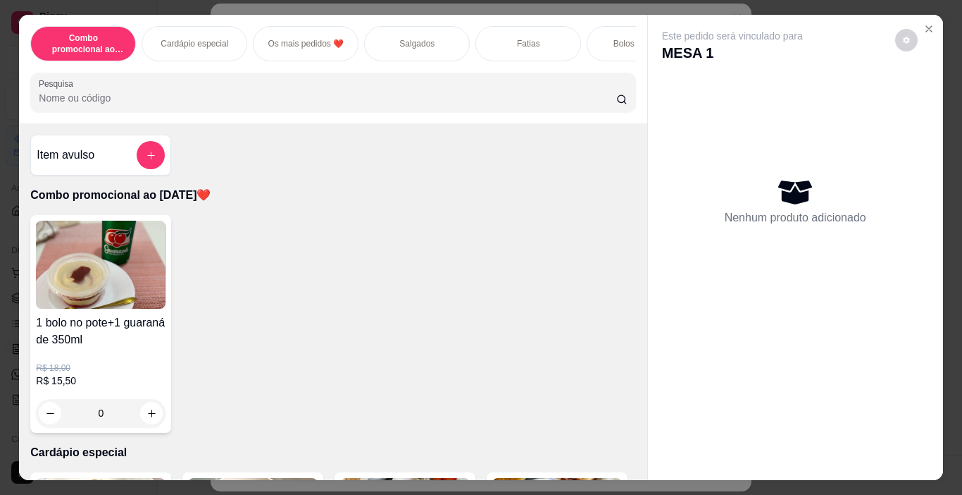
click at [619, 41] on p "Bolos Afetivos" at bounding box center [640, 43] width 53 height 11
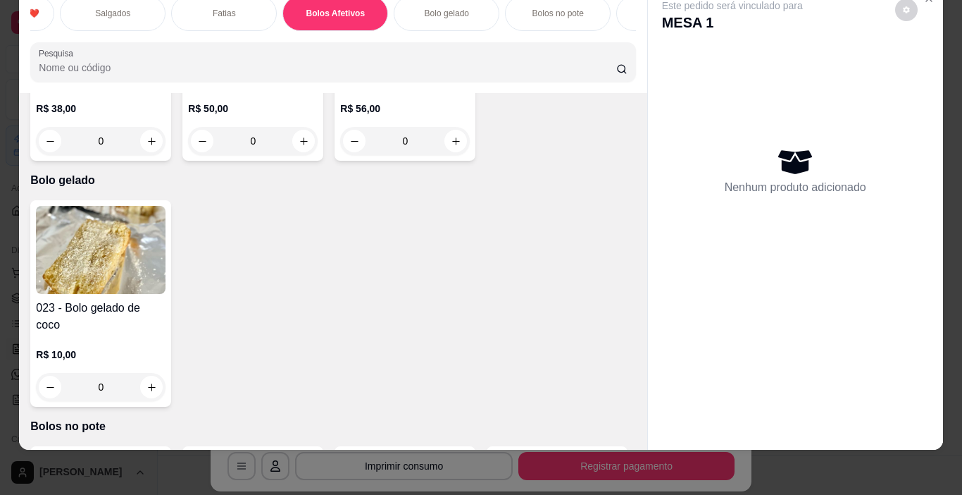
scroll to position [0, 468]
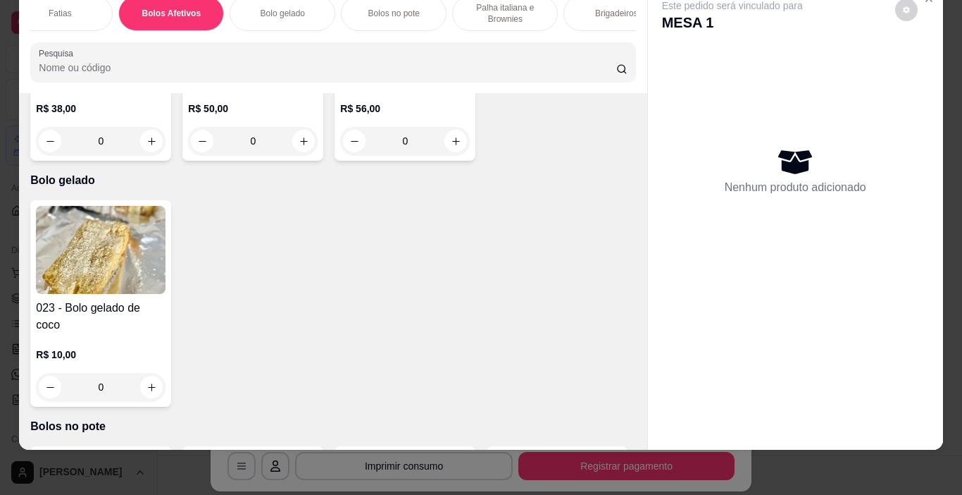
click at [381, 8] on p "Bolos no pote" at bounding box center [393, 13] width 51 height 11
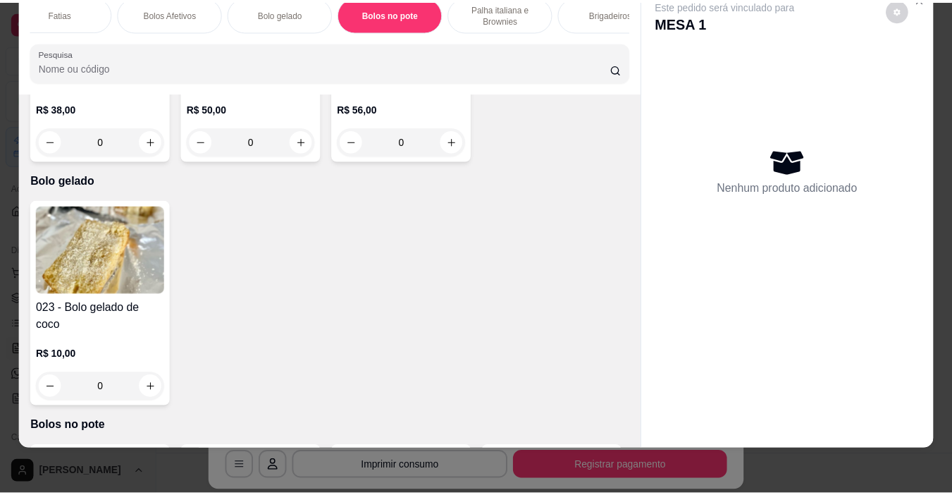
scroll to position [3636, 0]
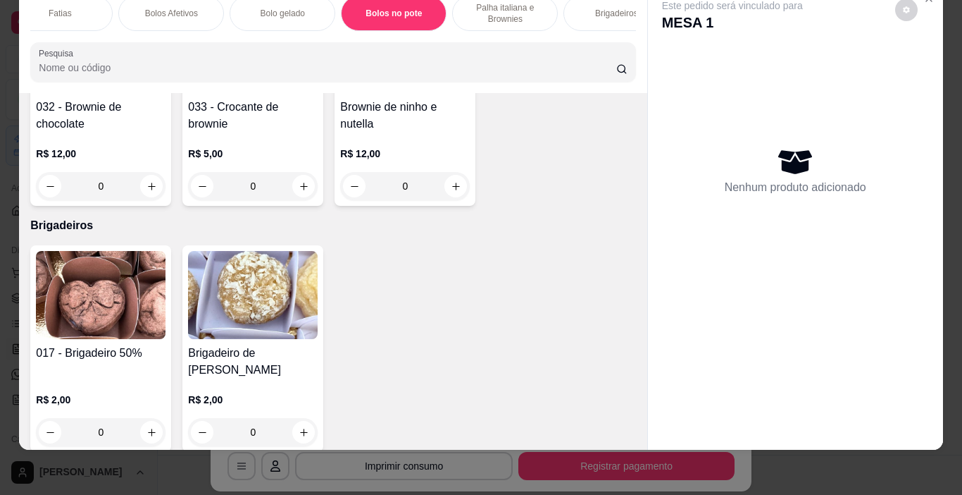
type input "1"
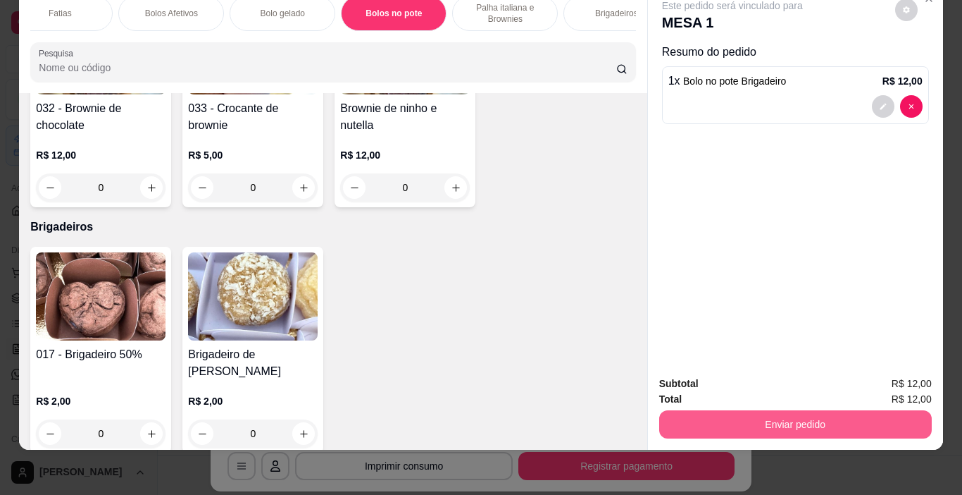
click at [782, 419] on button "Enviar pedido" at bounding box center [795, 424] width 273 height 28
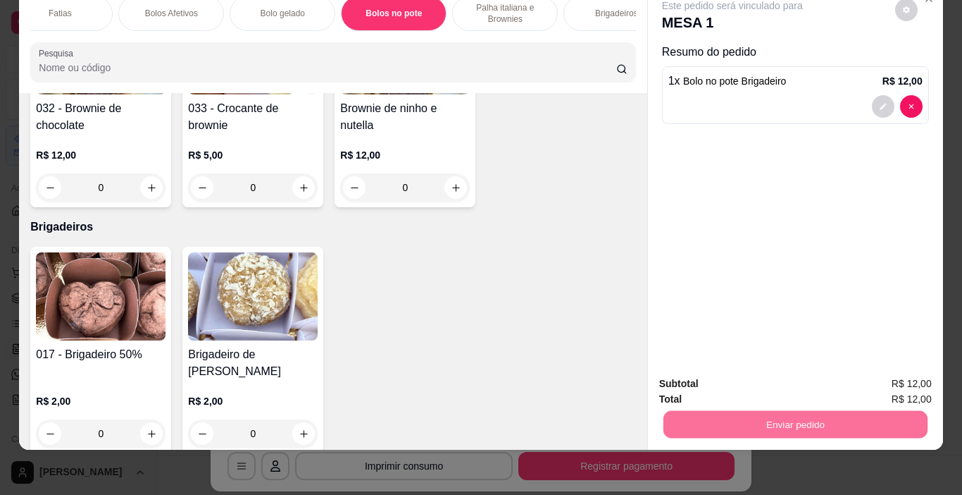
click at [740, 375] on button "Não registrar e enviar pedido" at bounding box center [749, 379] width 142 height 26
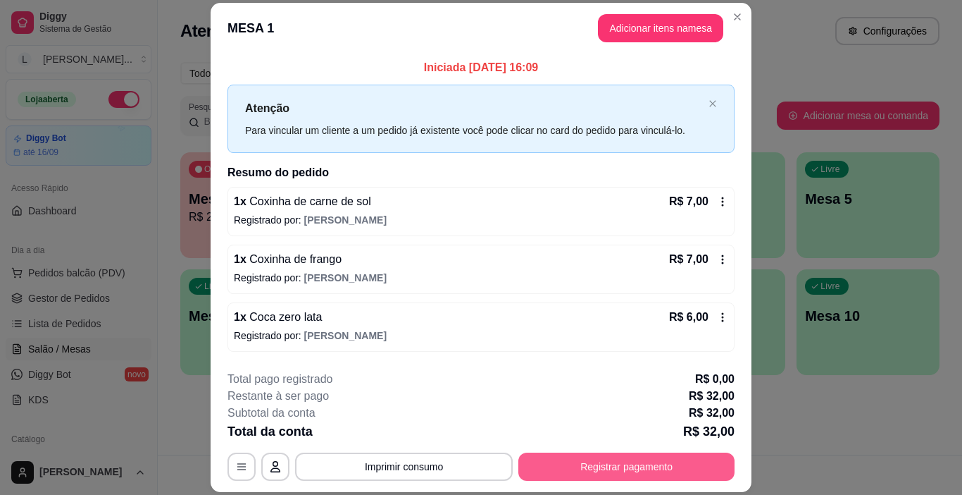
click at [576, 479] on button "Registrar pagamento" at bounding box center [626, 466] width 216 height 28
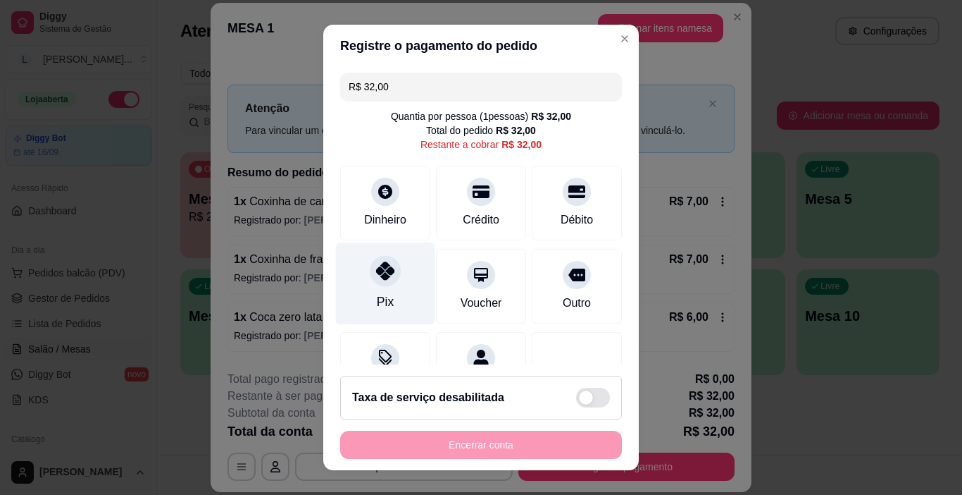
click at [392, 287] on div "Pix" at bounding box center [385, 283] width 99 height 82
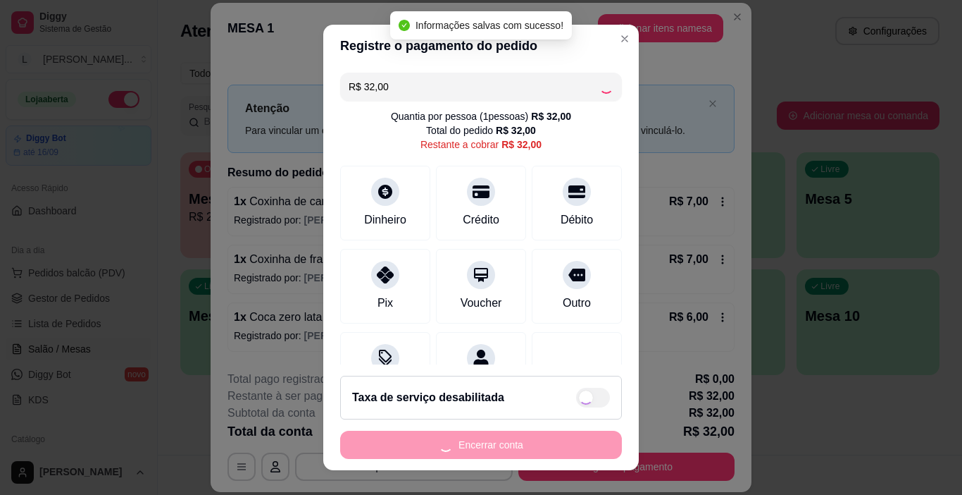
type input "R$ 0,00"
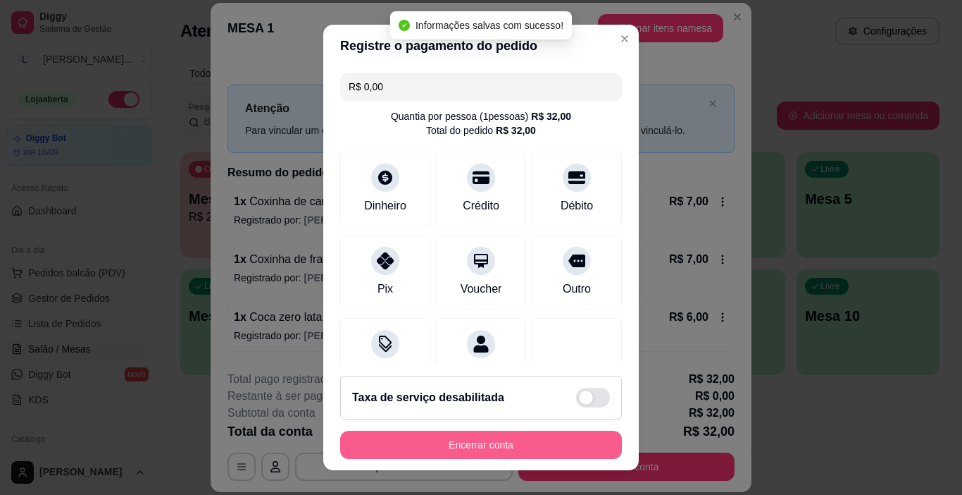
click at [540, 444] on button "Encerrar conta" at bounding box center [481, 444] width 282 height 28
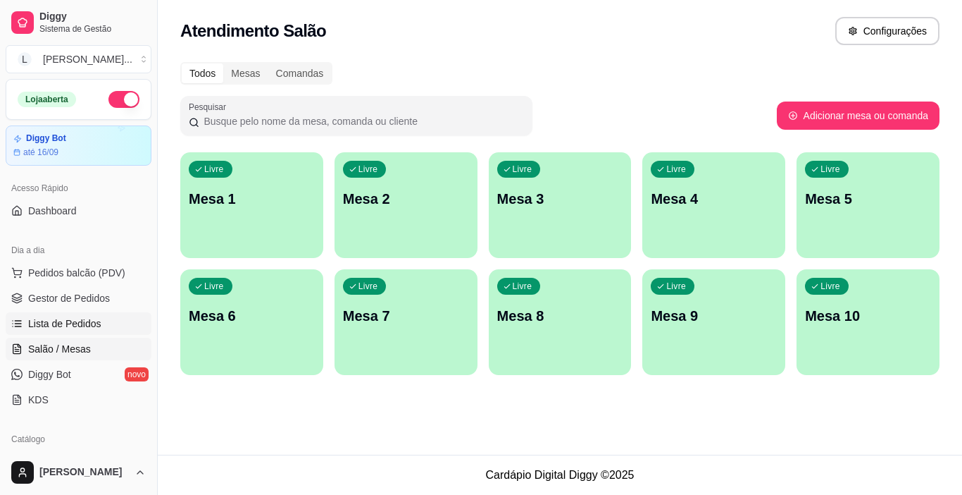
click at [44, 330] on span "Lista de Pedidos" at bounding box center [64, 323] width 73 height 14
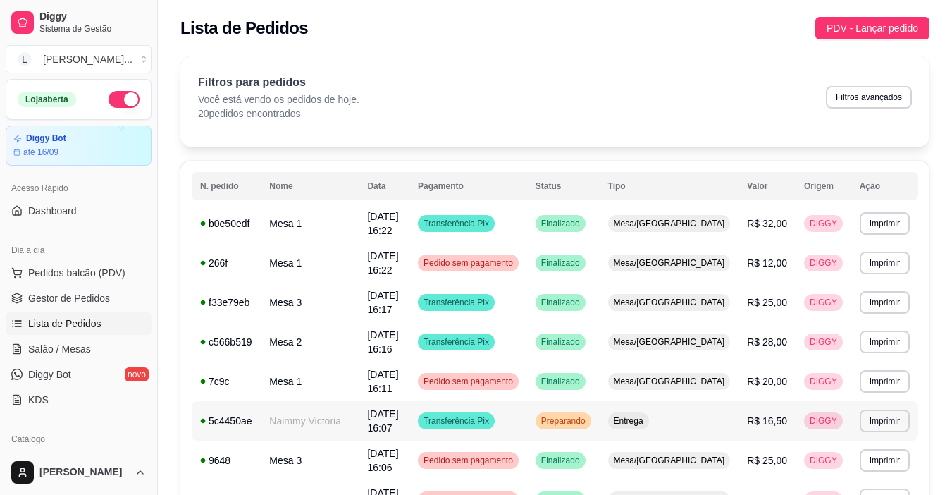
click at [599, 401] on td "Preparando" at bounding box center [563, 420] width 73 height 39
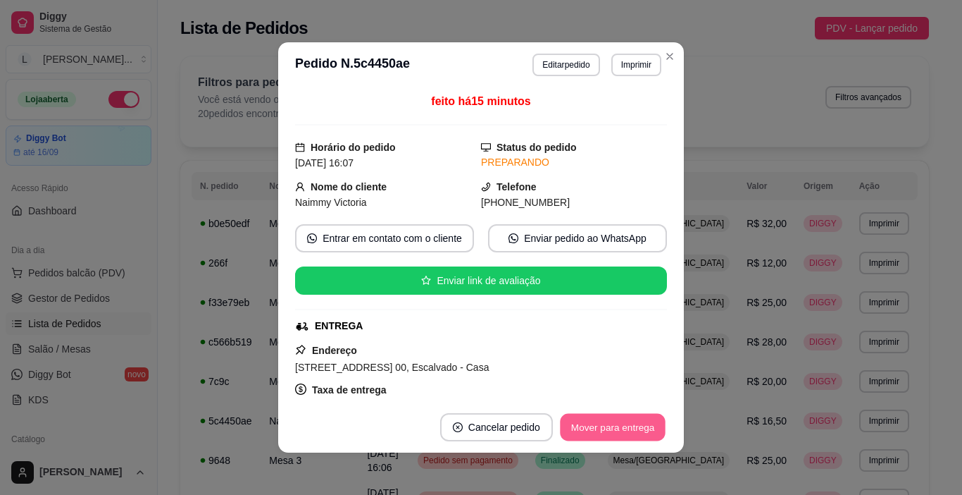
click at [618, 438] on button "Mover para entrega" at bounding box center [613, 426] width 106 height 27
click at [625, 435] on button "Mover para finalizado" at bounding box center [608, 427] width 117 height 28
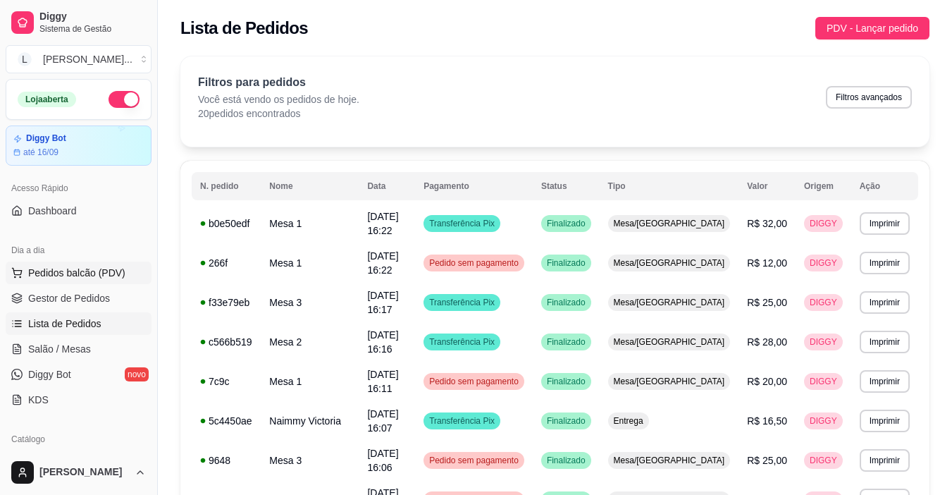
click at [101, 282] on button "Pedidos balcão (PDV)" at bounding box center [79, 272] width 146 height 23
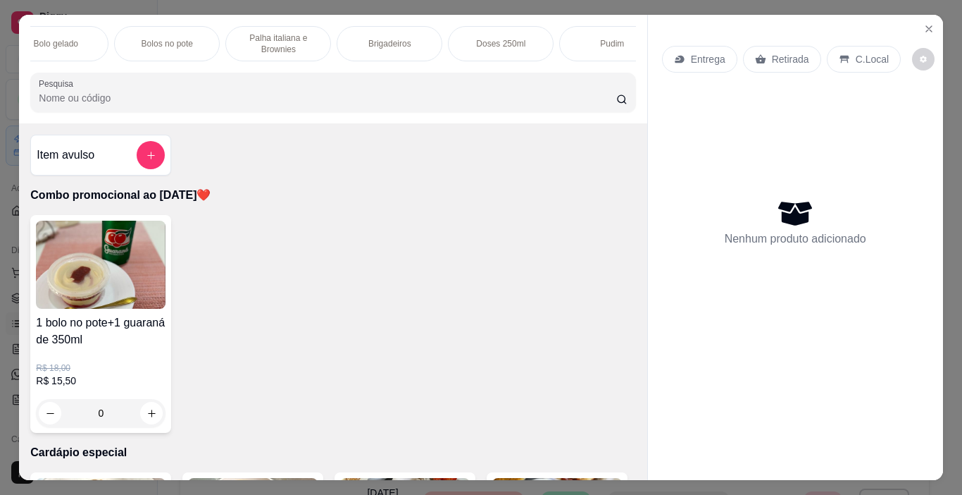
scroll to position [0, 726]
click at [157, 31] on div "Bolos no pote" at bounding box center [136, 43] width 106 height 35
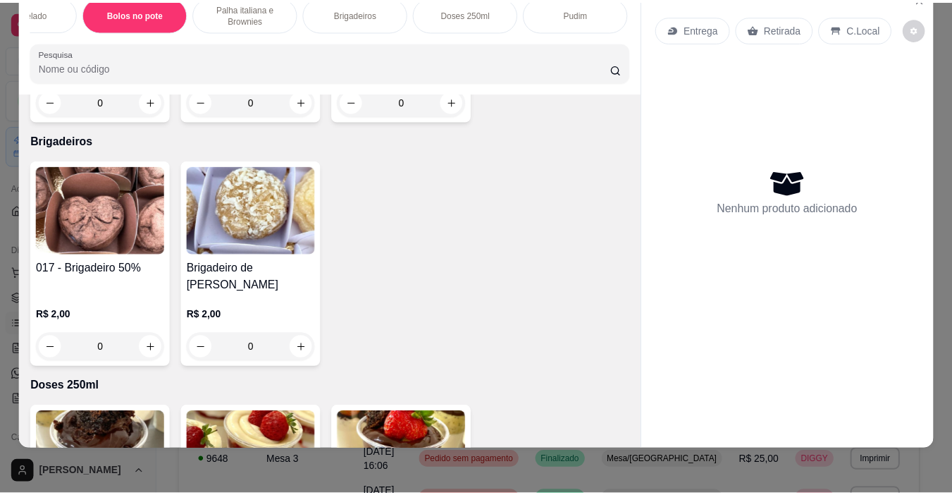
scroll to position [3791, 0]
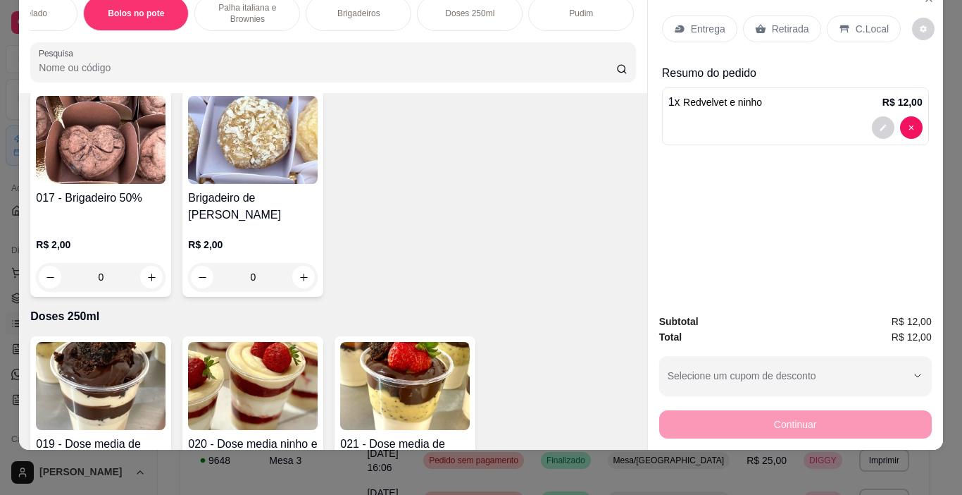
type input "2"
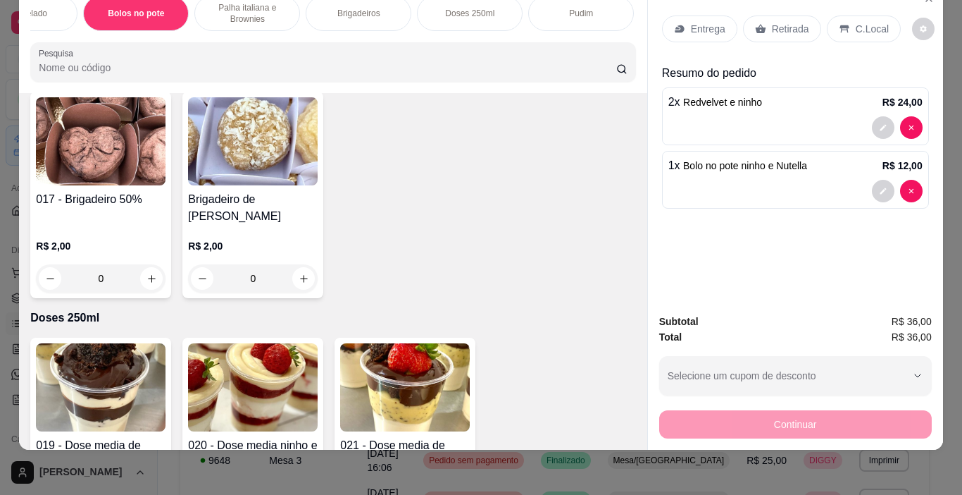
type input "1"
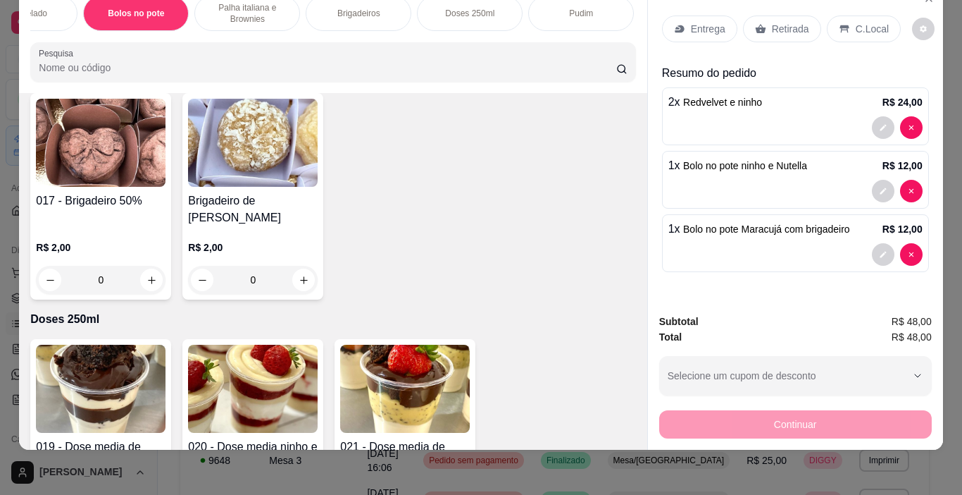
click at [772, 22] on p "Retirada" at bounding box center [790, 29] width 37 height 14
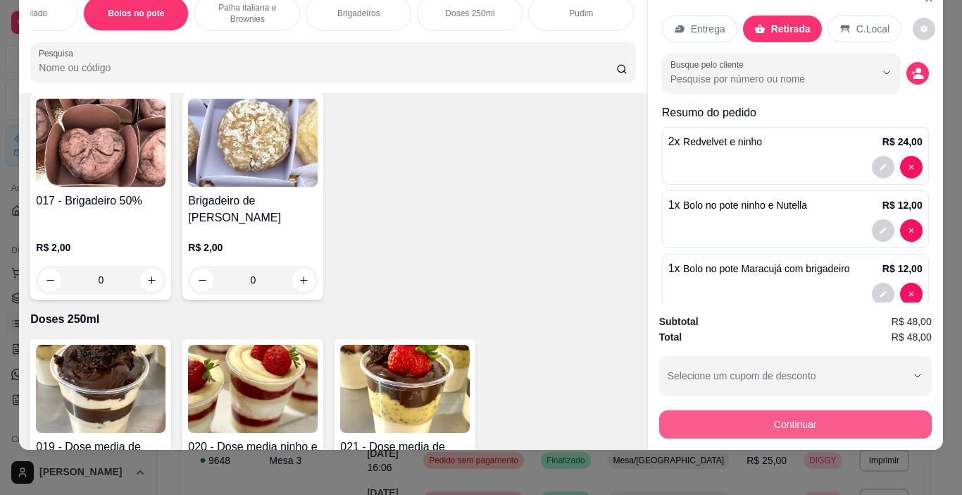
click at [730, 421] on button "Continuar" at bounding box center [795, 424] width 273 height 28
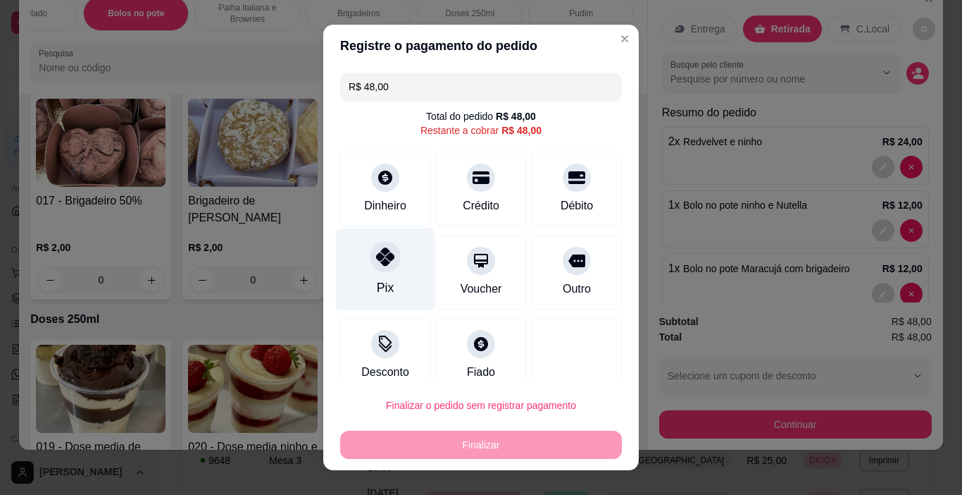
click at [393, 271] on div "Pix" at bounding box center [385, 269] width 99 height 82
type input "R$ 0,00"
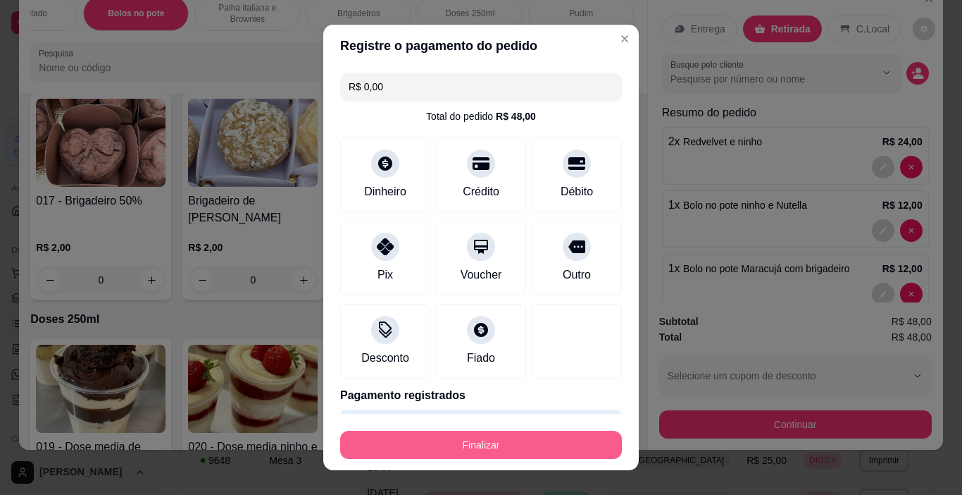
click at [427, 455] on button "Finalizar" at bounding box center [481, 444] width 282 height 28
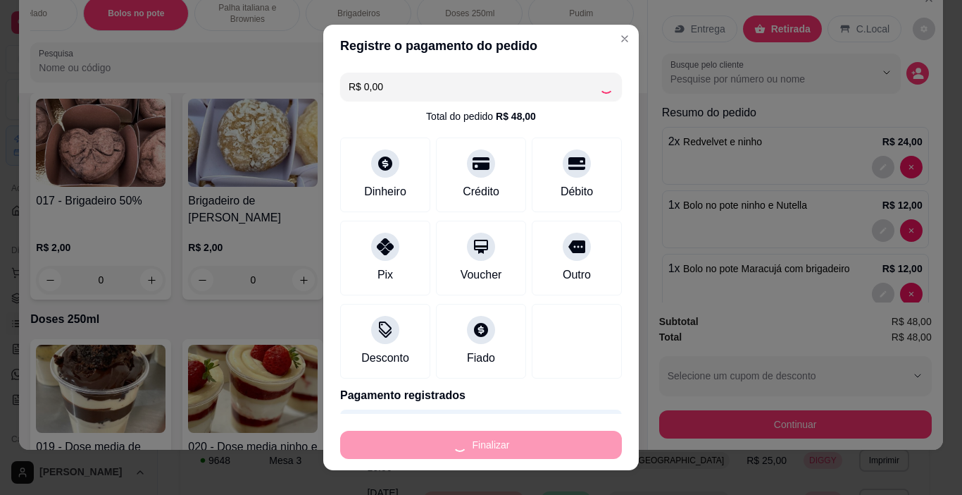
type input "0"
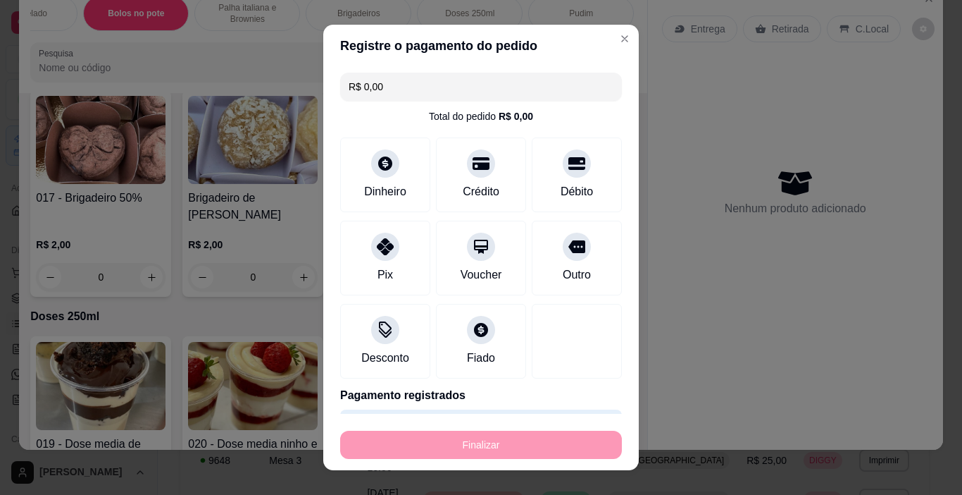
type input "-R$ 48,00"
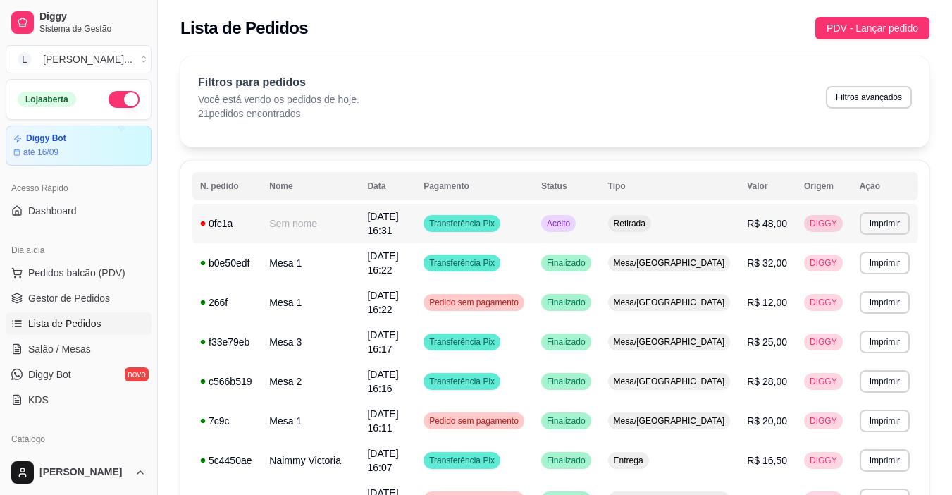
click at [533, 222] on td "Transferência Pix" at bounding box center [474, 223] width 118 height 39
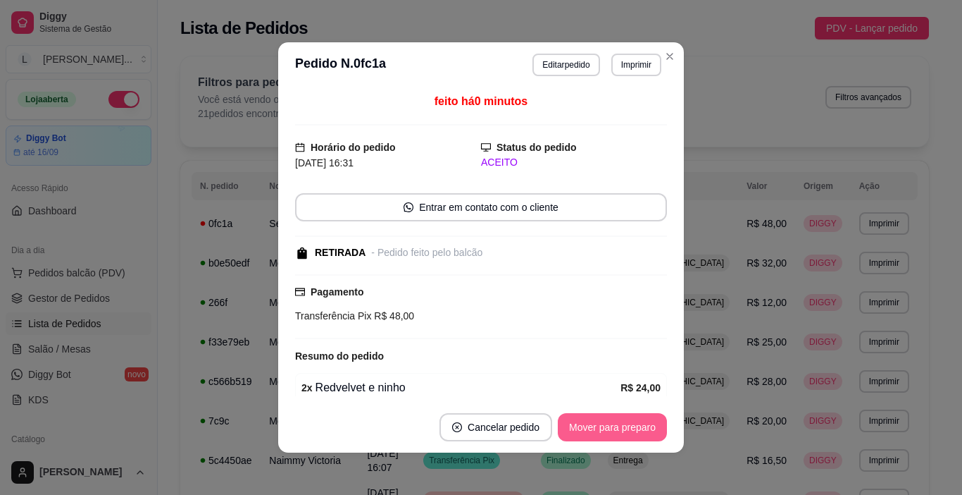
click at [647, 421] on button "Mover para preparo" at bounding box center [612, 427] width 109 height 28
click at [645, 423] on button "Mover para retirada disponível" at bounding box center [589, 426] width 151 height 27
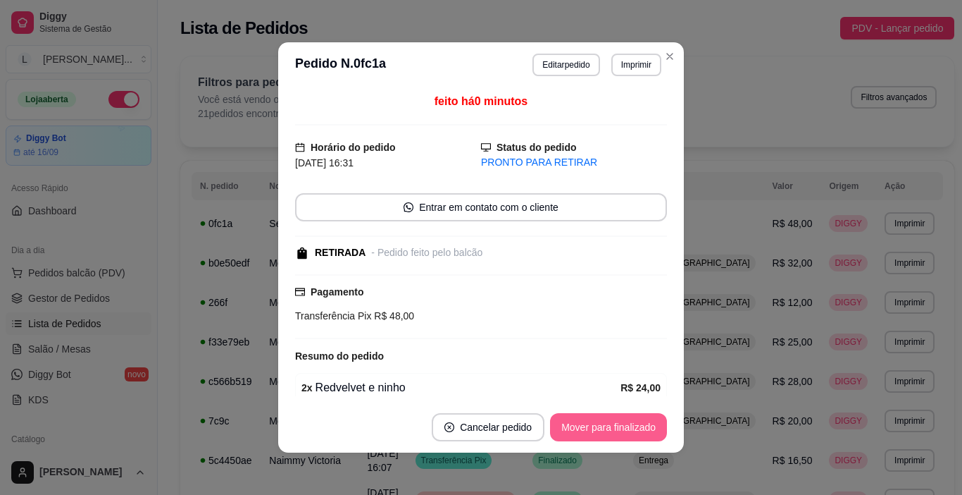
click at [644, 424] on button "Mover para finalizado" at bounding box center [608, 427] width 117 height 28
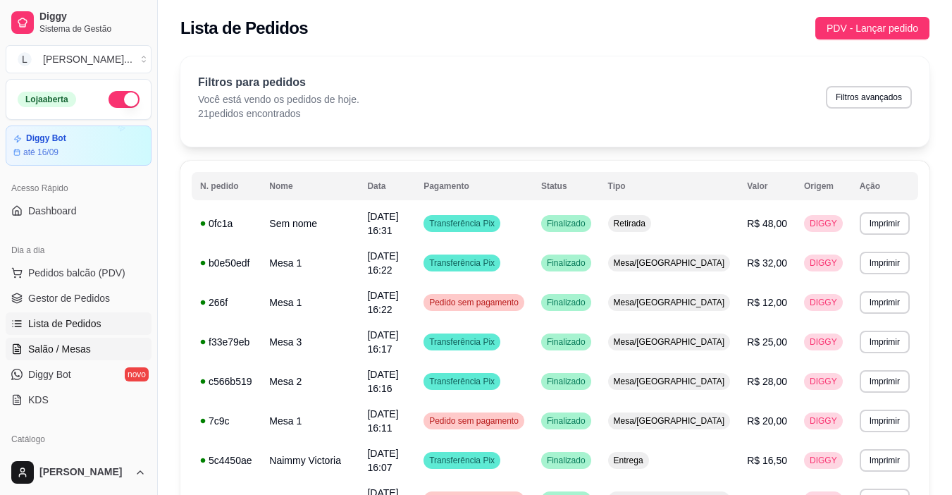
click at [76, 358] on link "Salão / Mesas" at bounding box center [79, 348] width 146 height 23
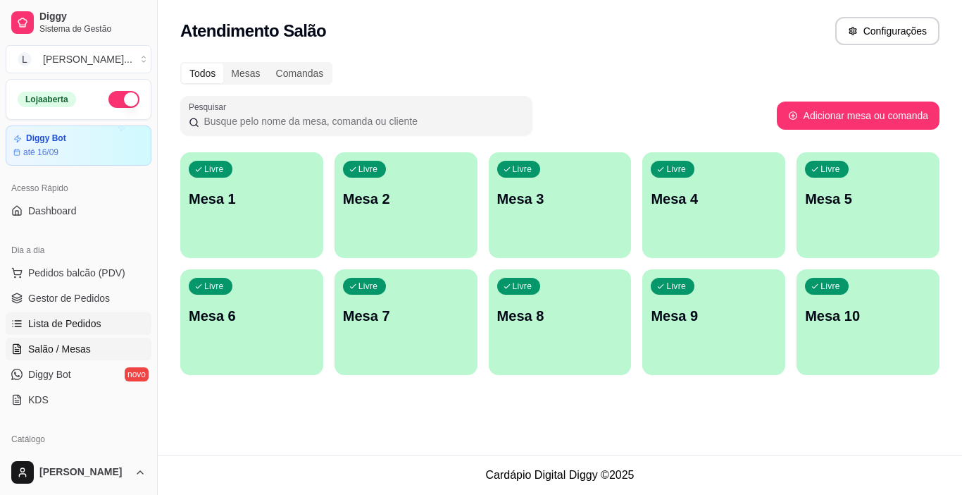
click at [70, 330] on span "Lista de Pedidos" at bounding box center [64, 323] width 73 height 14
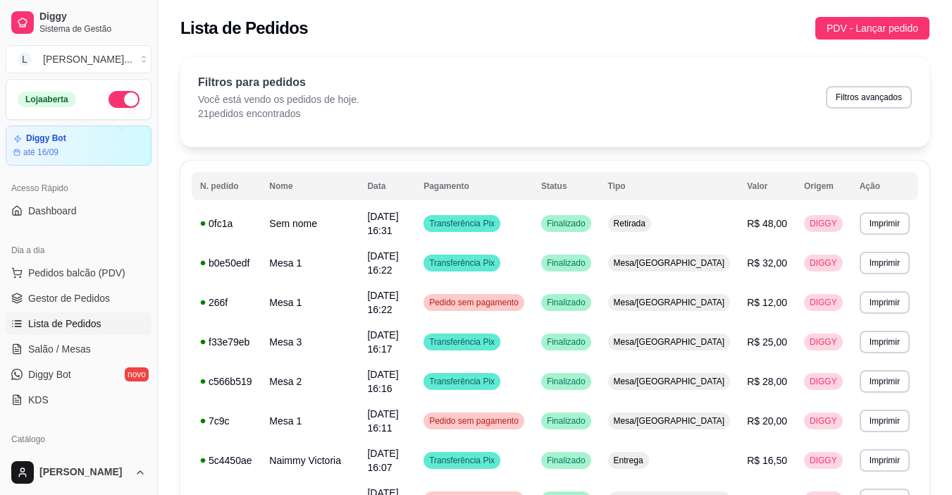
scroll to position [8, 0]
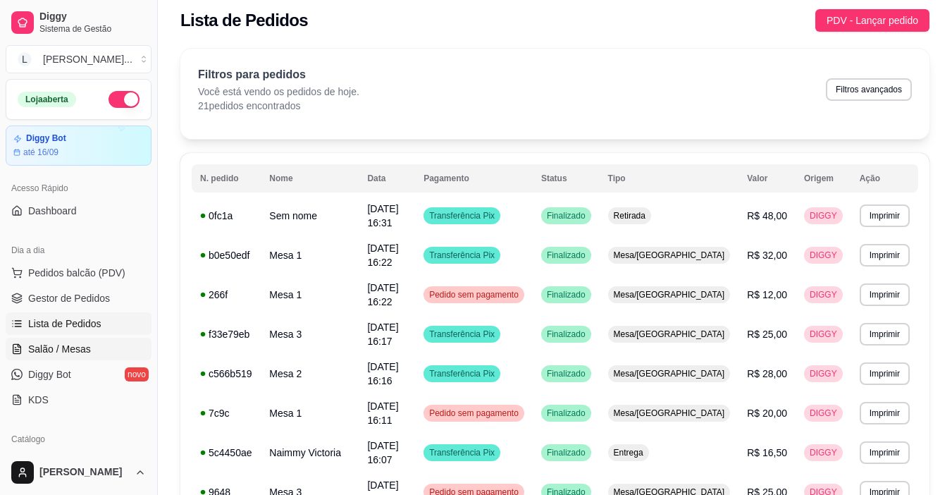
click at [77, 346] on span "Salão / Mesas" at bounding box center [59, 349] width 63 height 14
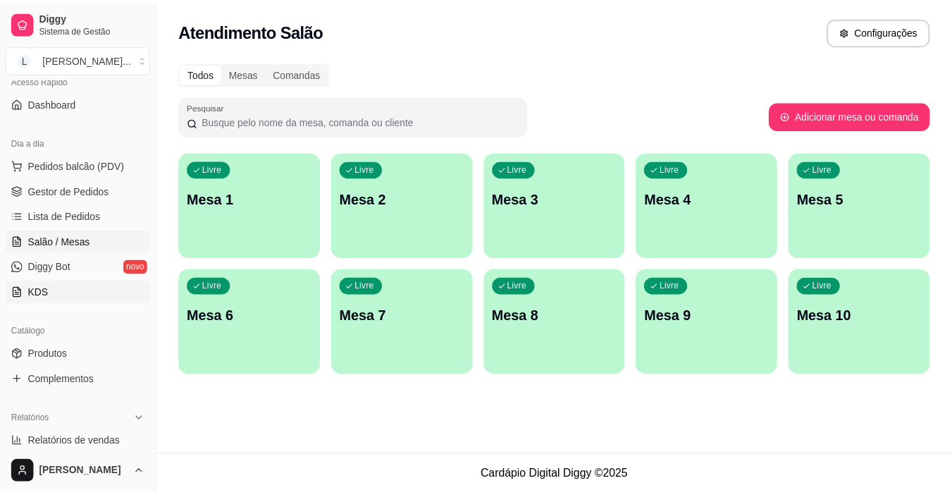
scroll to position [116, 0]
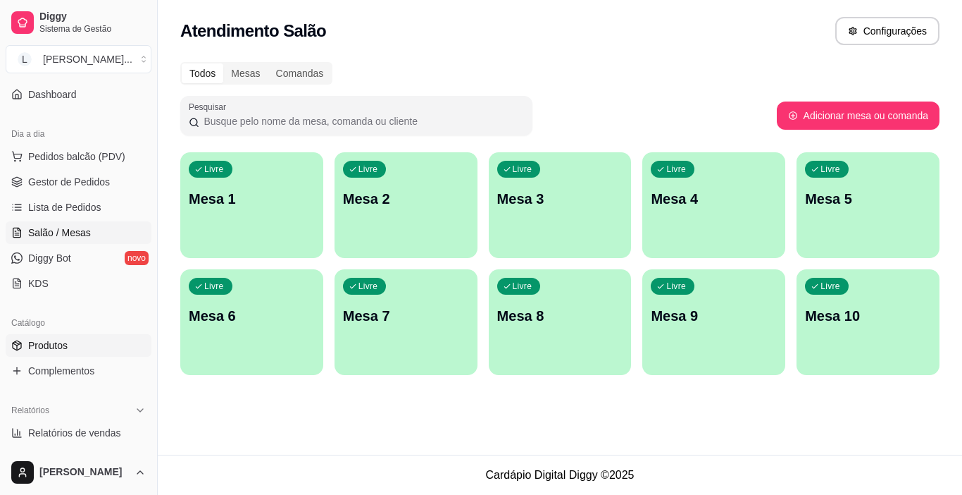
click at [47, 347] on span "Produtos" at bounding box center [47, 345] width 39 height 14
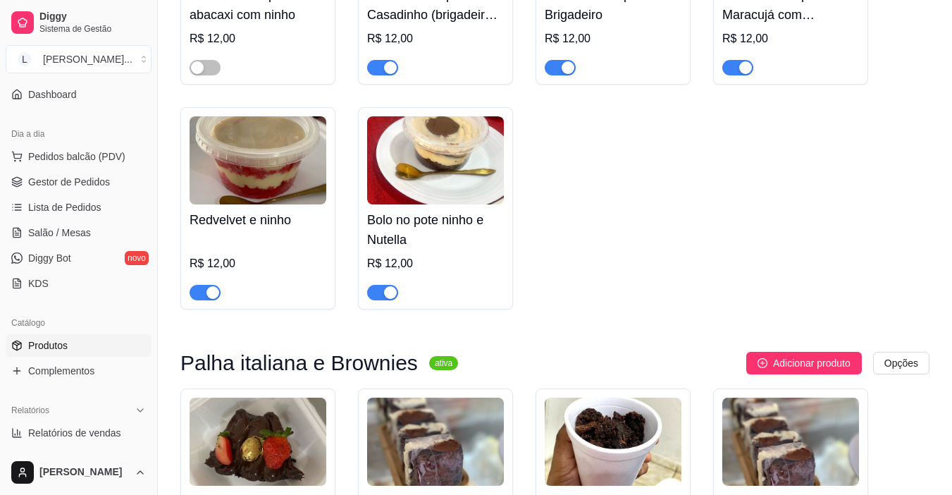
scroll to position [8895, 0]
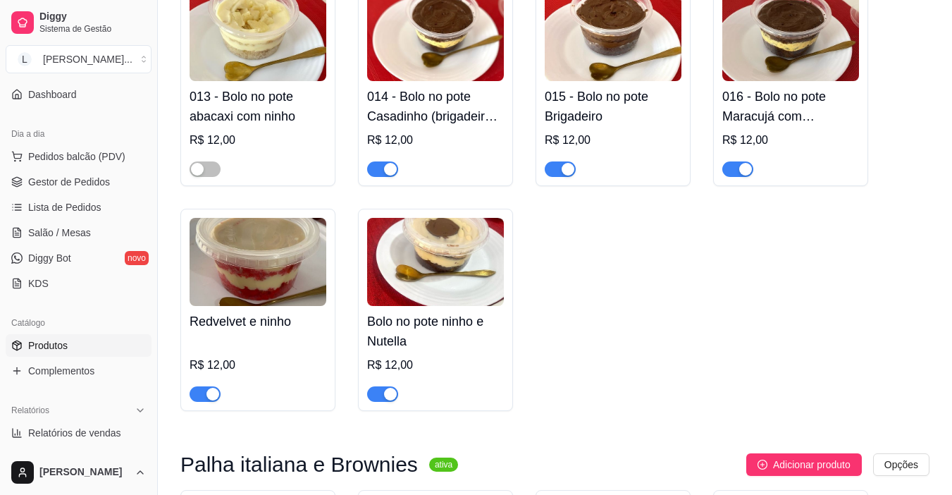
click at [195, 386] on span "button" at bounding box center [204, 393] width 31 height 15
